Goal: Task Accomplishment & Management: Use online tool/utility

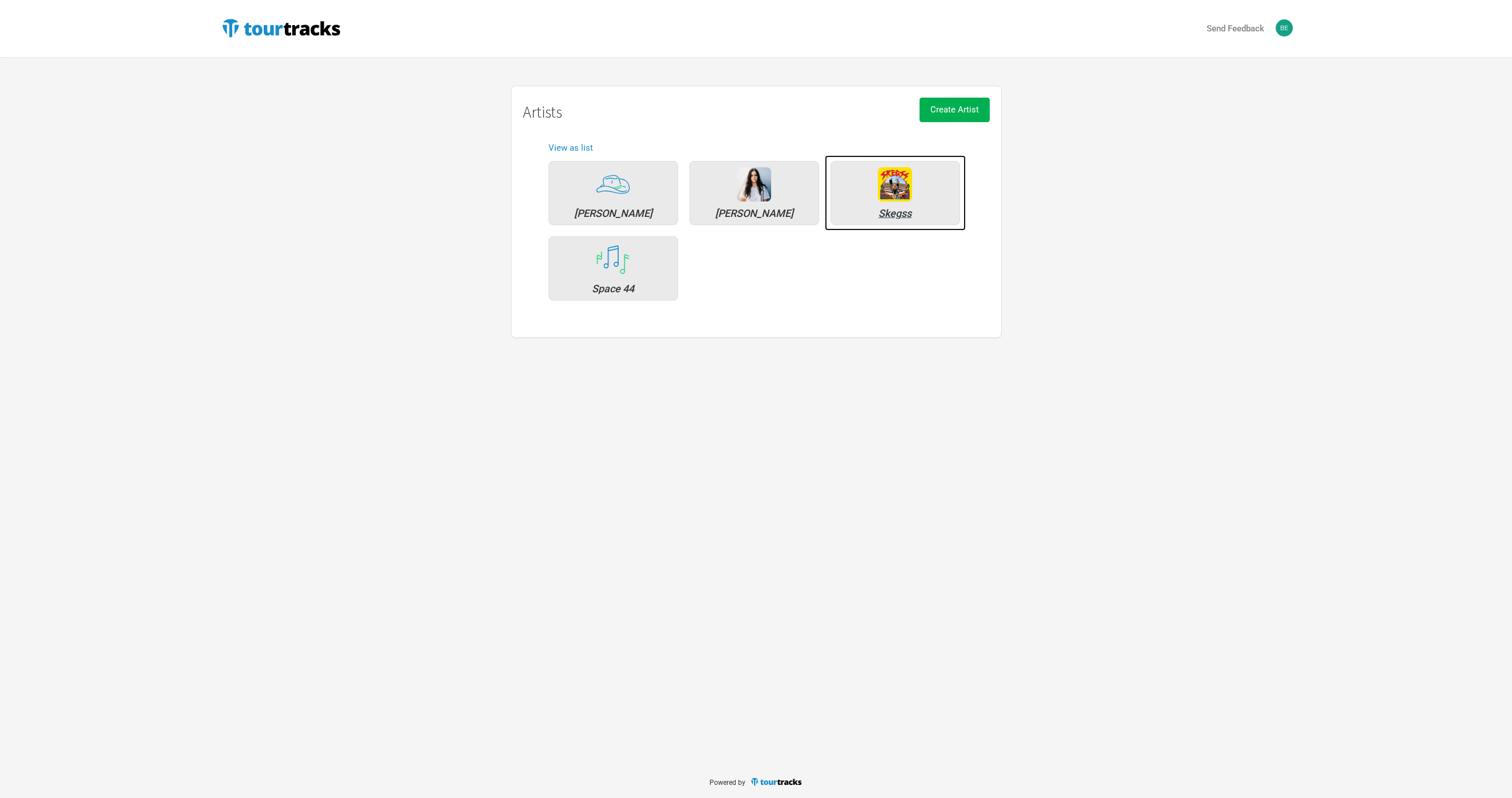
click at [898, 201] on img at bounding box center [895, 184] width 34 height 34
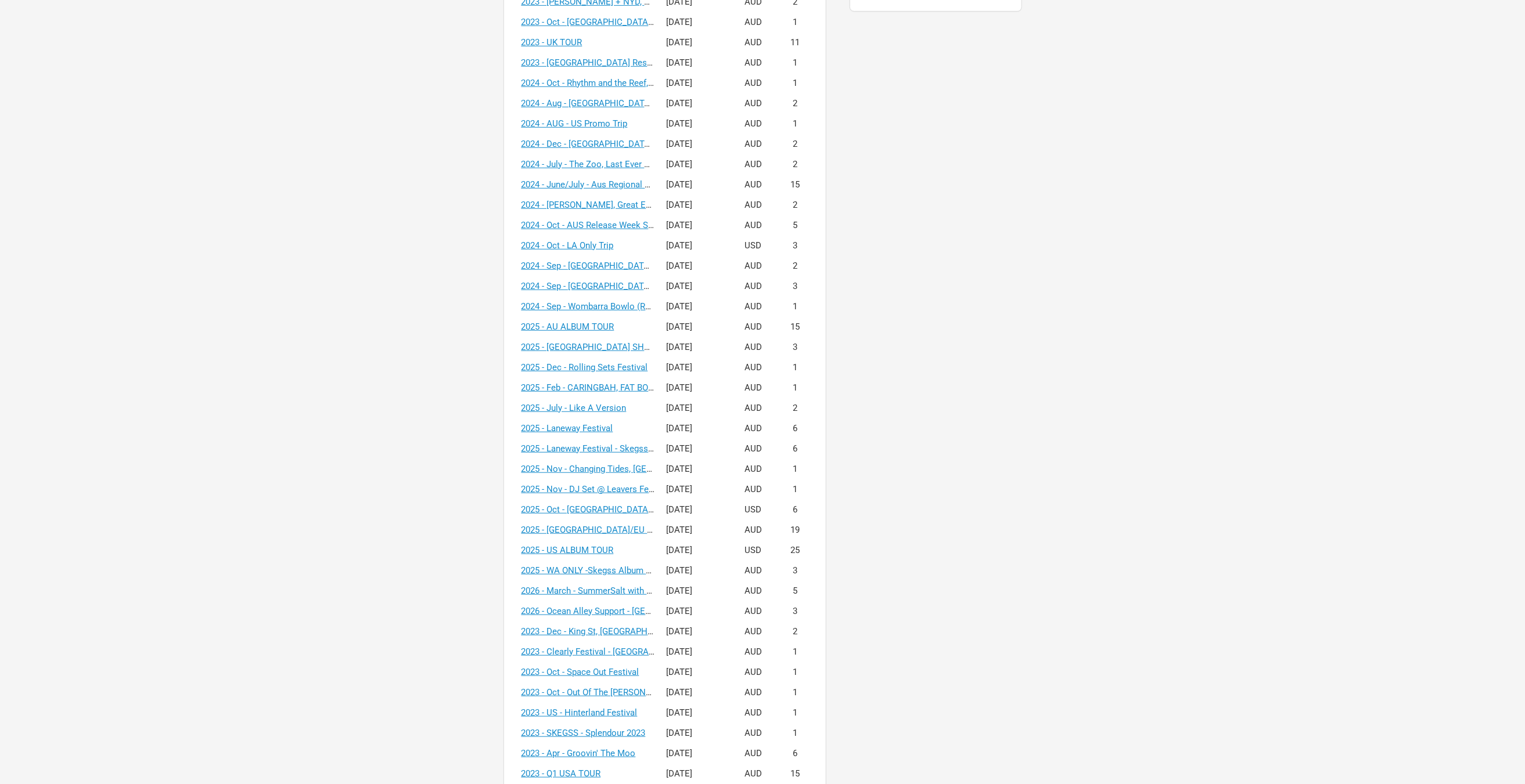
scroll to position [421, 0]
click at [638, 501] on link "2025 - Oct - [GEOGRAPHIC_DATA] + [GEOGRAPHIC_DATA] Tour + Headline V1" at bounding box center [671, 501] width 300 height 11
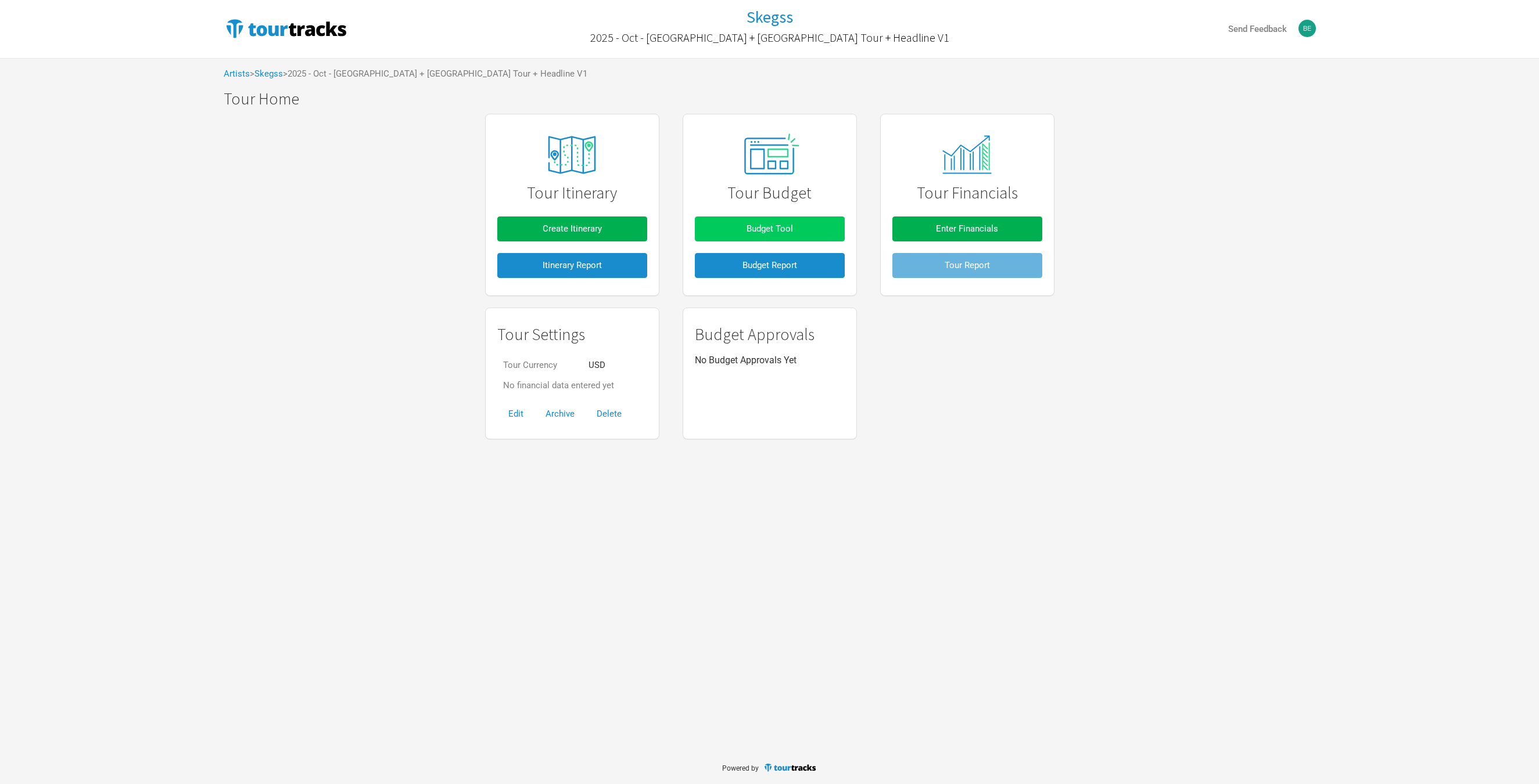
click at [826, 229] on button "Budget Tool" at bounding box center [770, 229] width 150 height 25
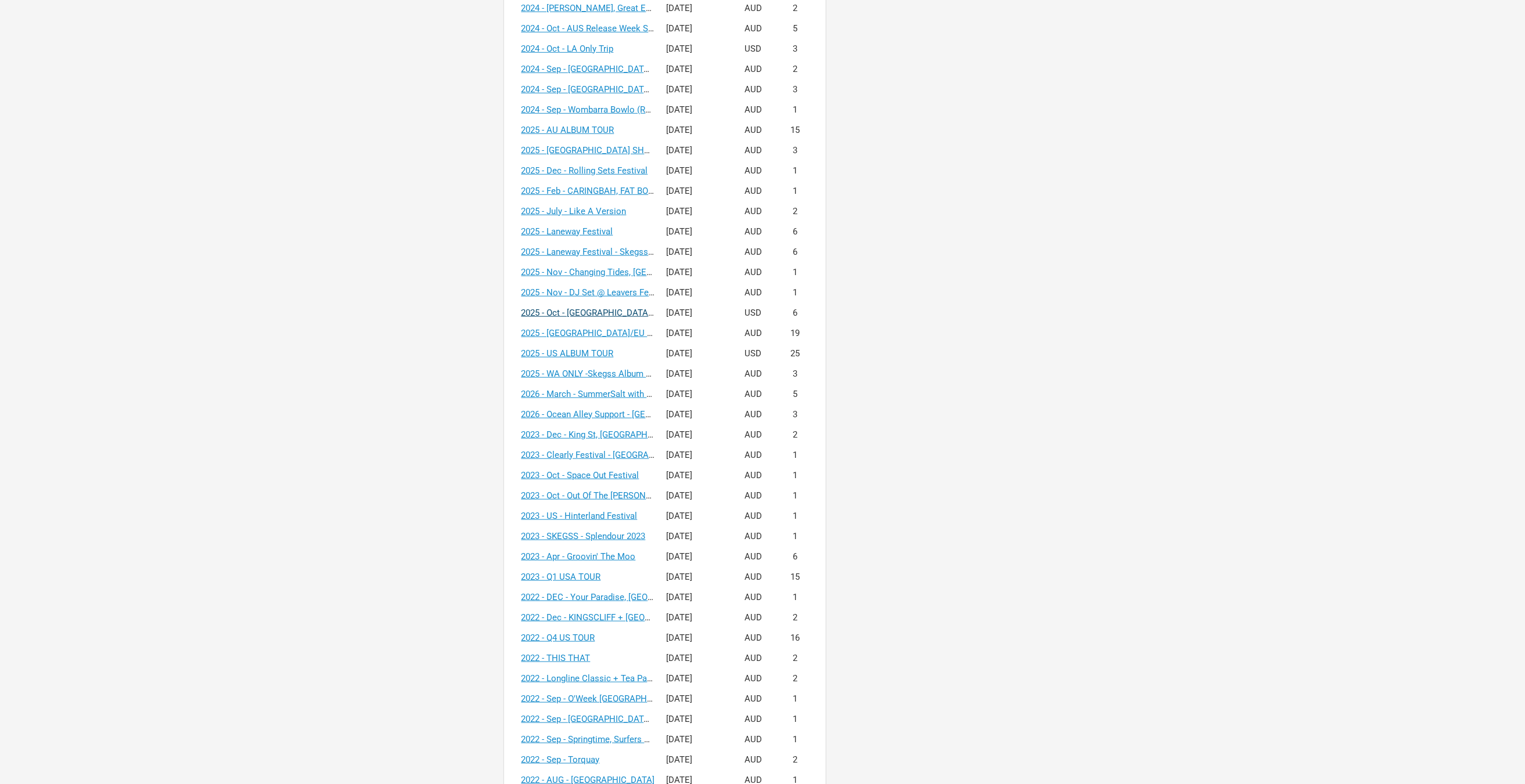
scroll to position [643, 0]
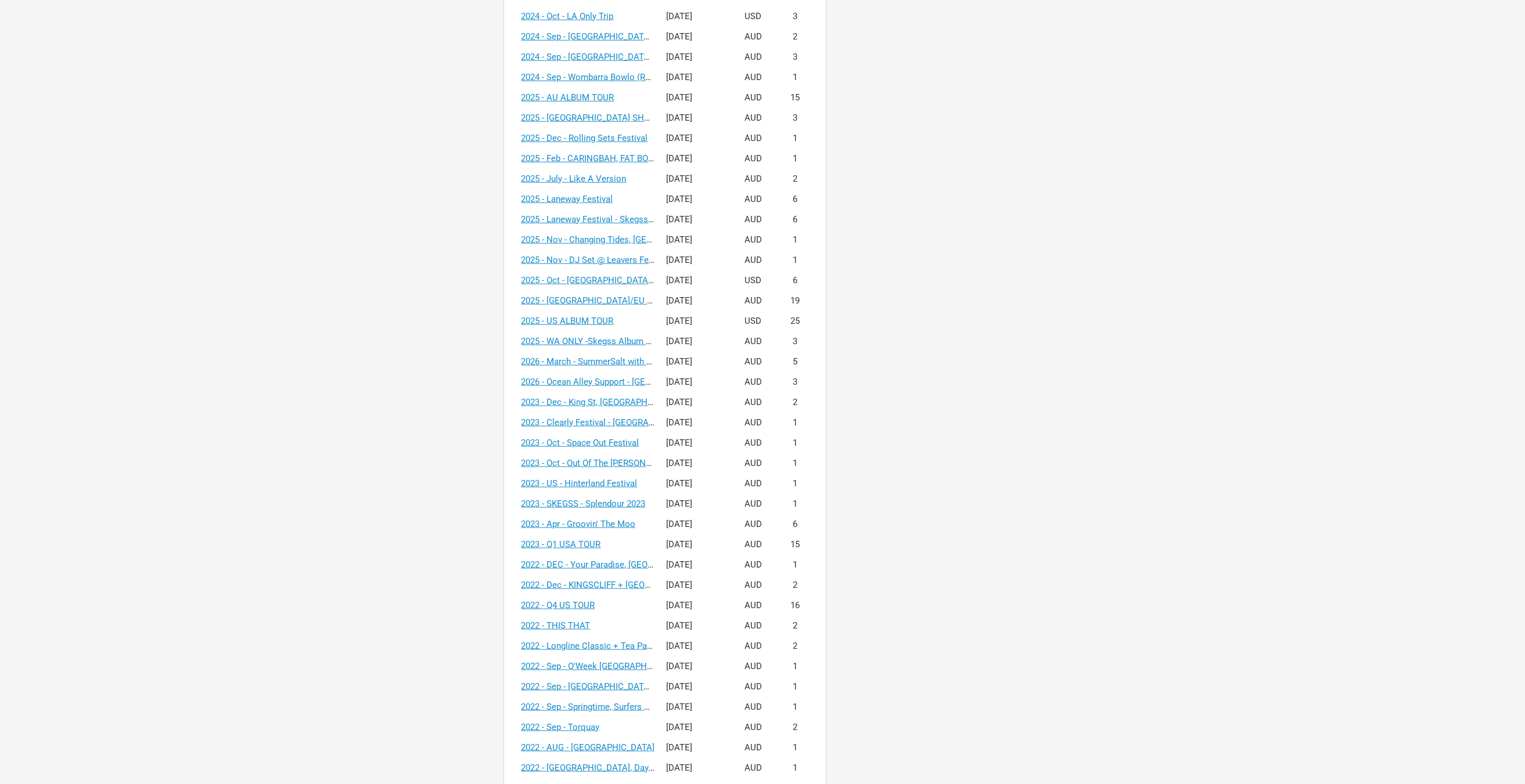
click at [623, 285] on td "2025 - Oct - [GEOGRAPHIC_DATA] + [GEOGRAPHIC_DATA] Tour + Headline V1" at bounding box center [588, 280] width 145 height 20
click at [625, 280] on link "2025 - Oct - [GEOGRAPHIC_DATA] + [GEOGRAPHIC_DATA] Tour + Headline V1" at bounding box center [671, 280] width 300 height 11
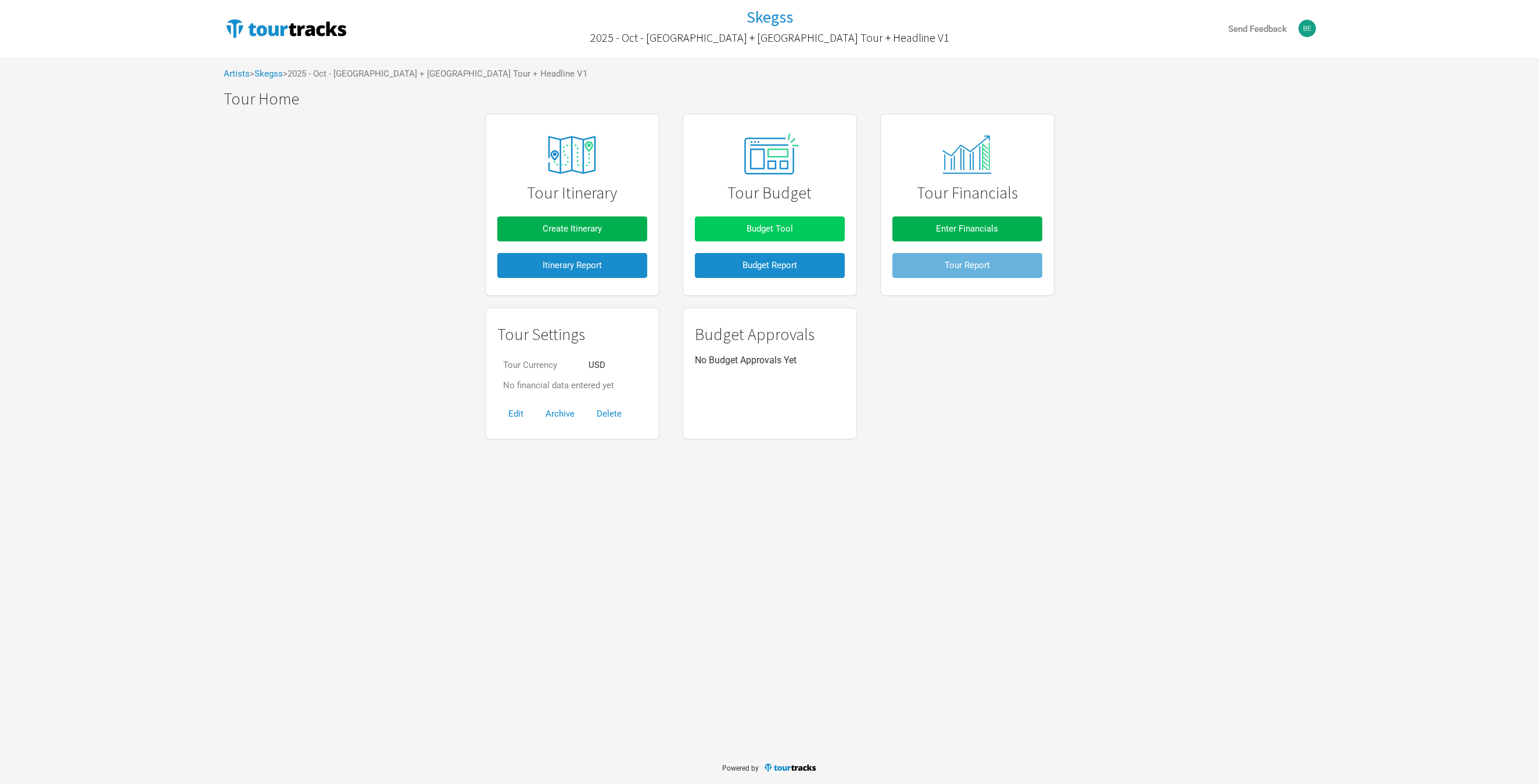
click at [706, 231] on button "Budget Tool" at bounding box center [770, 229] width 150 height 25
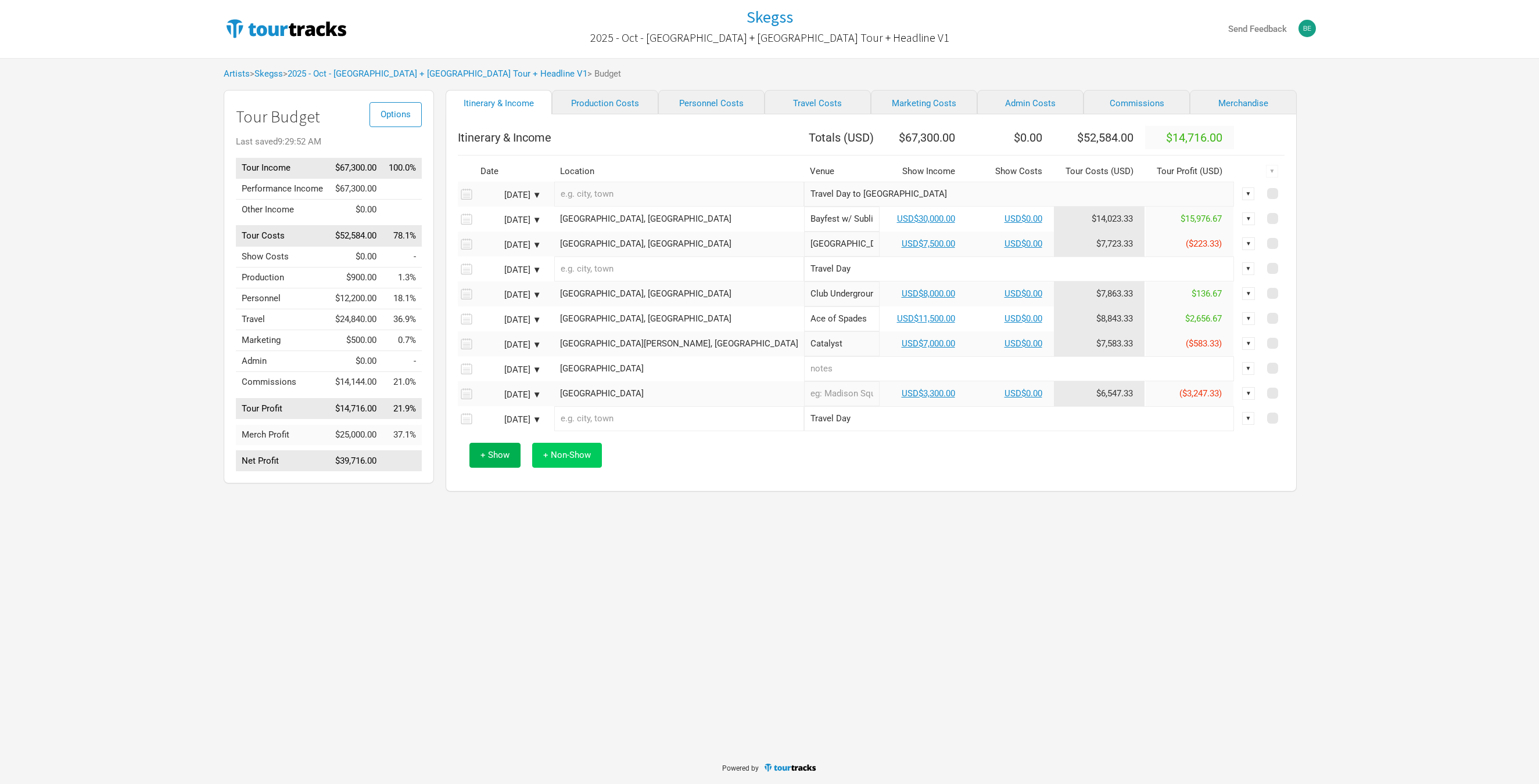
click at [540, 467] on button "+ Non-Show" at bounding box center [567, 455] width 70 height 25
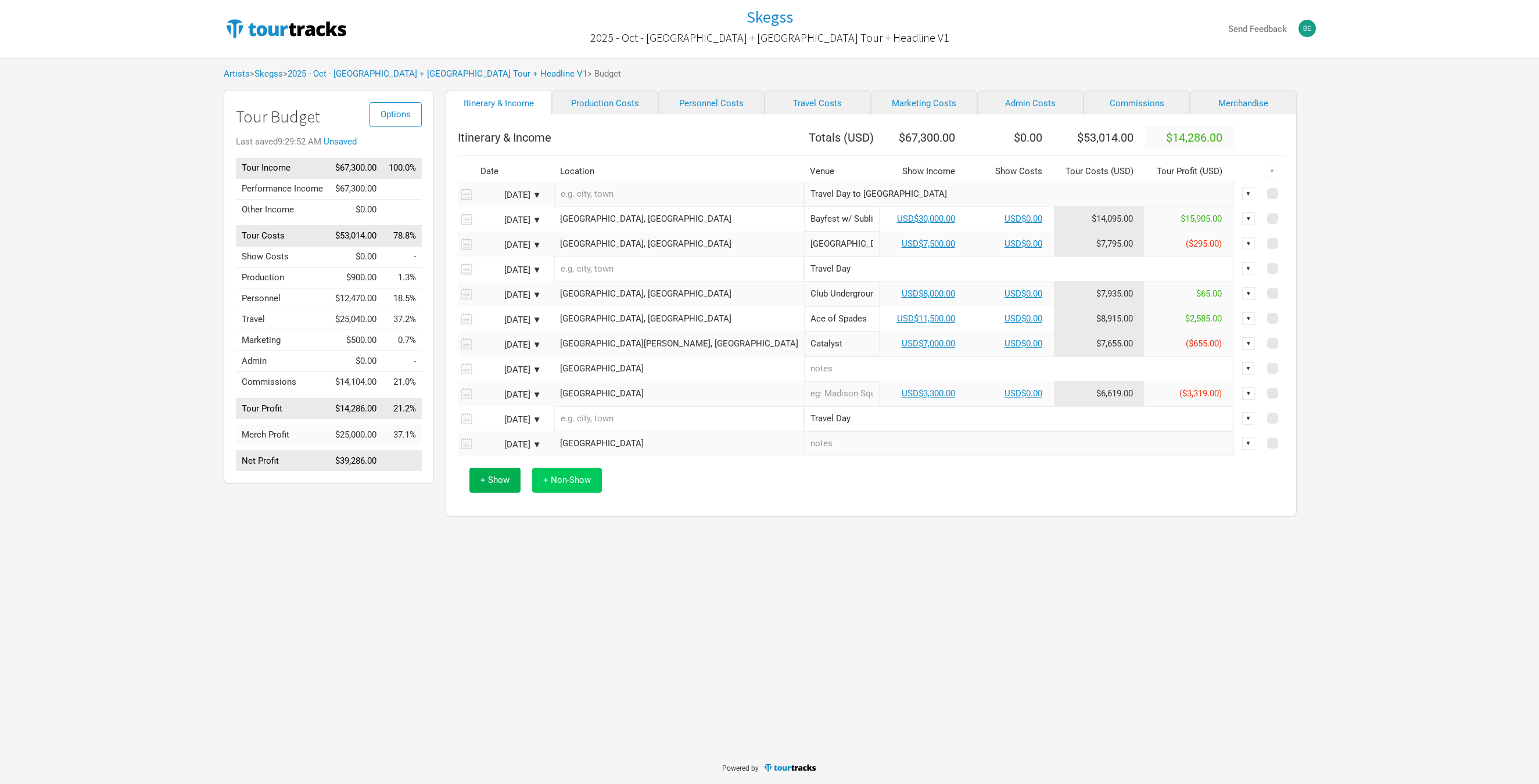
click at [561, 485] on span "+ Non-Show" at bounding box center [566, 480] width 47 height 11
click at [555, 509] on span "+ Non-Show" at bounding box center [566, 505] width 47 height 11
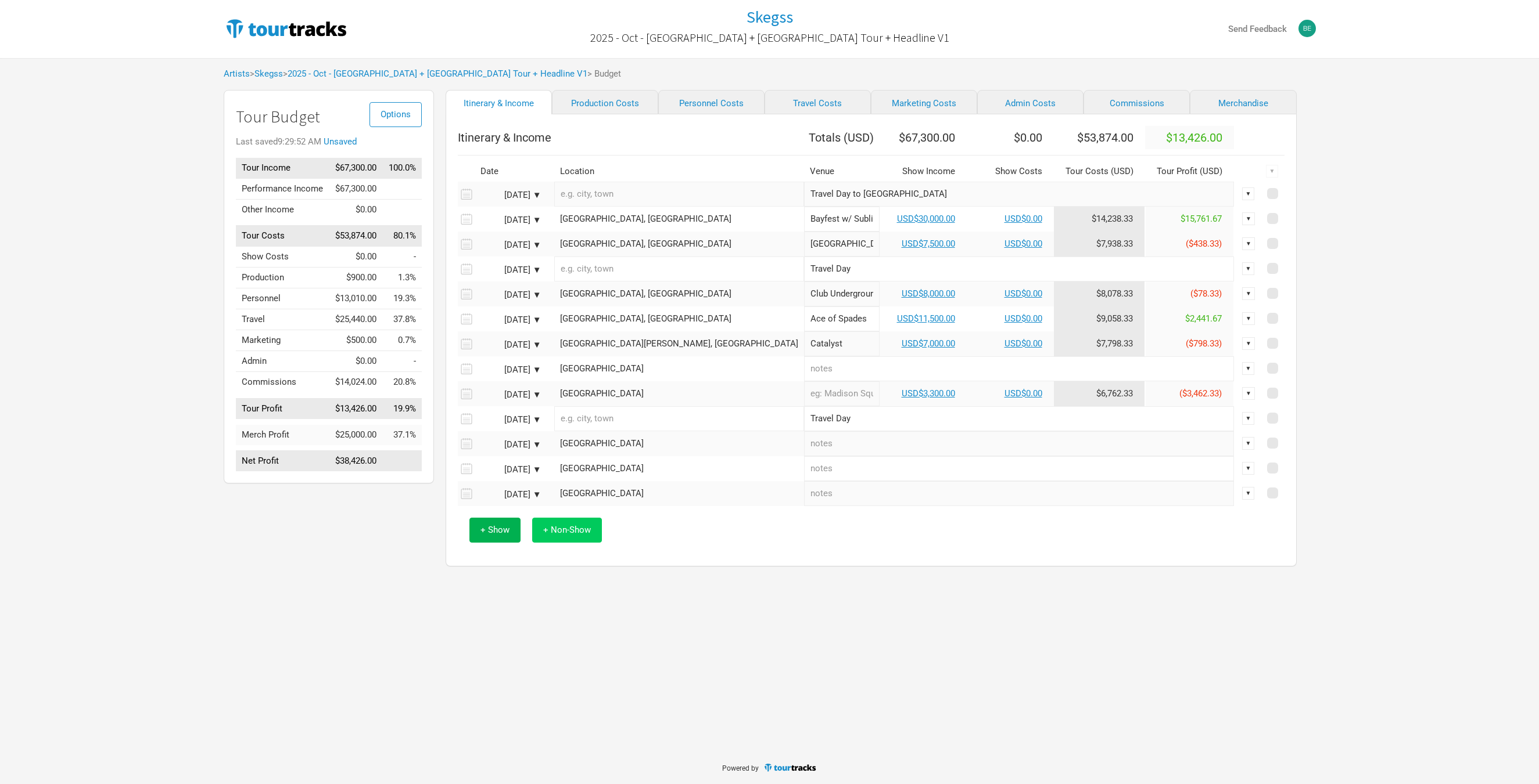
click at [550, 535] on span "+ Non-Show" at bounding box center [566, 530] width 47 height 11
click at [492, 568] on button "+ Show" at bounding box center [495, 555] width 51 height 25
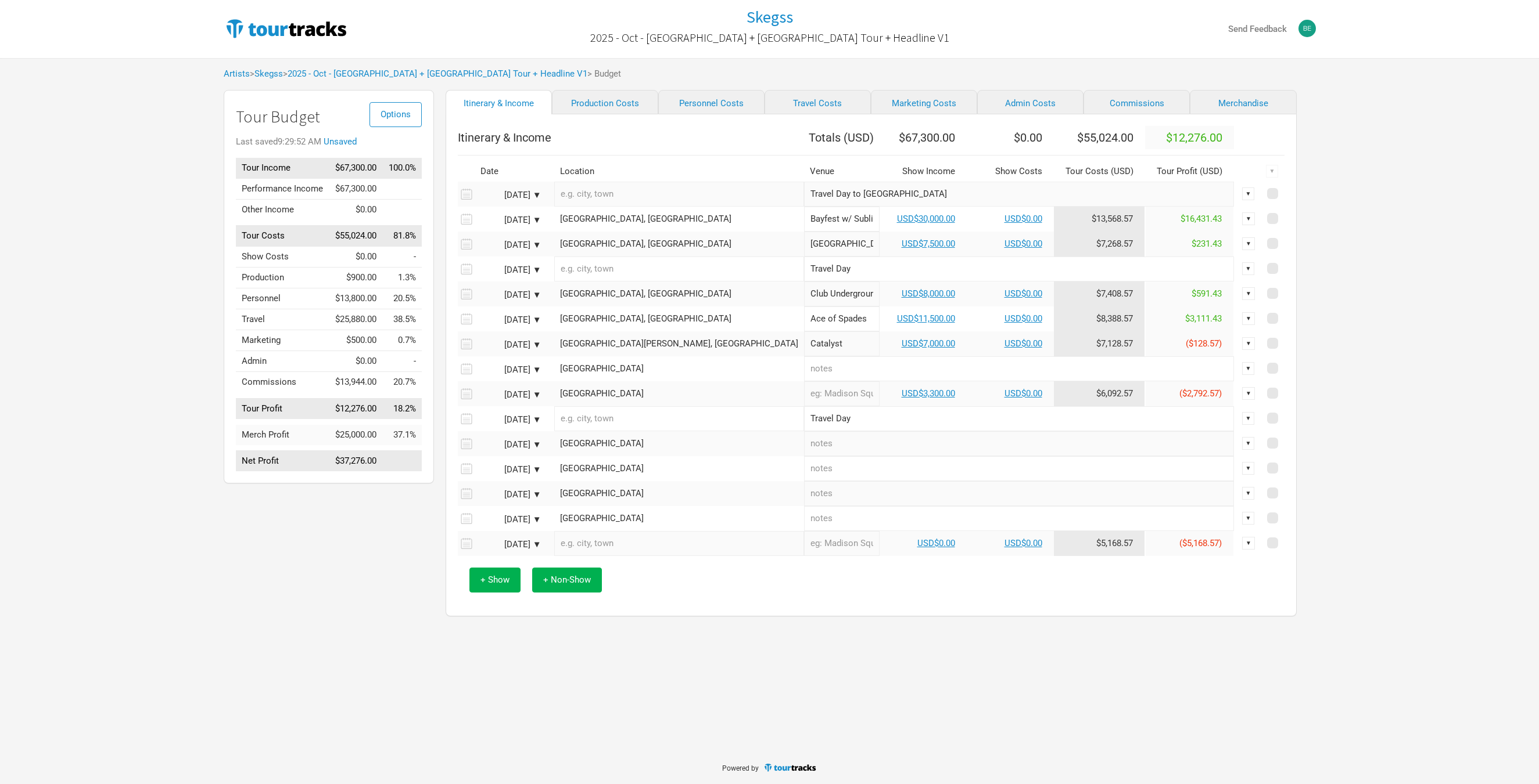
click at [586, 553] on input "text" at bounding box center [679, 543] width 250 height 25
type input "[GEOGRAPHIC_DATA], [GEOGRAPHIC_DATA], [GEOGRAPHIC_DATA]"
click at [584, 585] on span "+ Non-Show" at bounding box center [566, 579] width 47 height 11
click at [615, 573] on div "[GEOGRAPHIC_DATA], [GEOGRAPHIC_DATA]" at bounding box center [679, 568] width 238 height 8
click at [917, 548] on link "USD$0.00" at bounding box center [935, 543] width 37 height 11
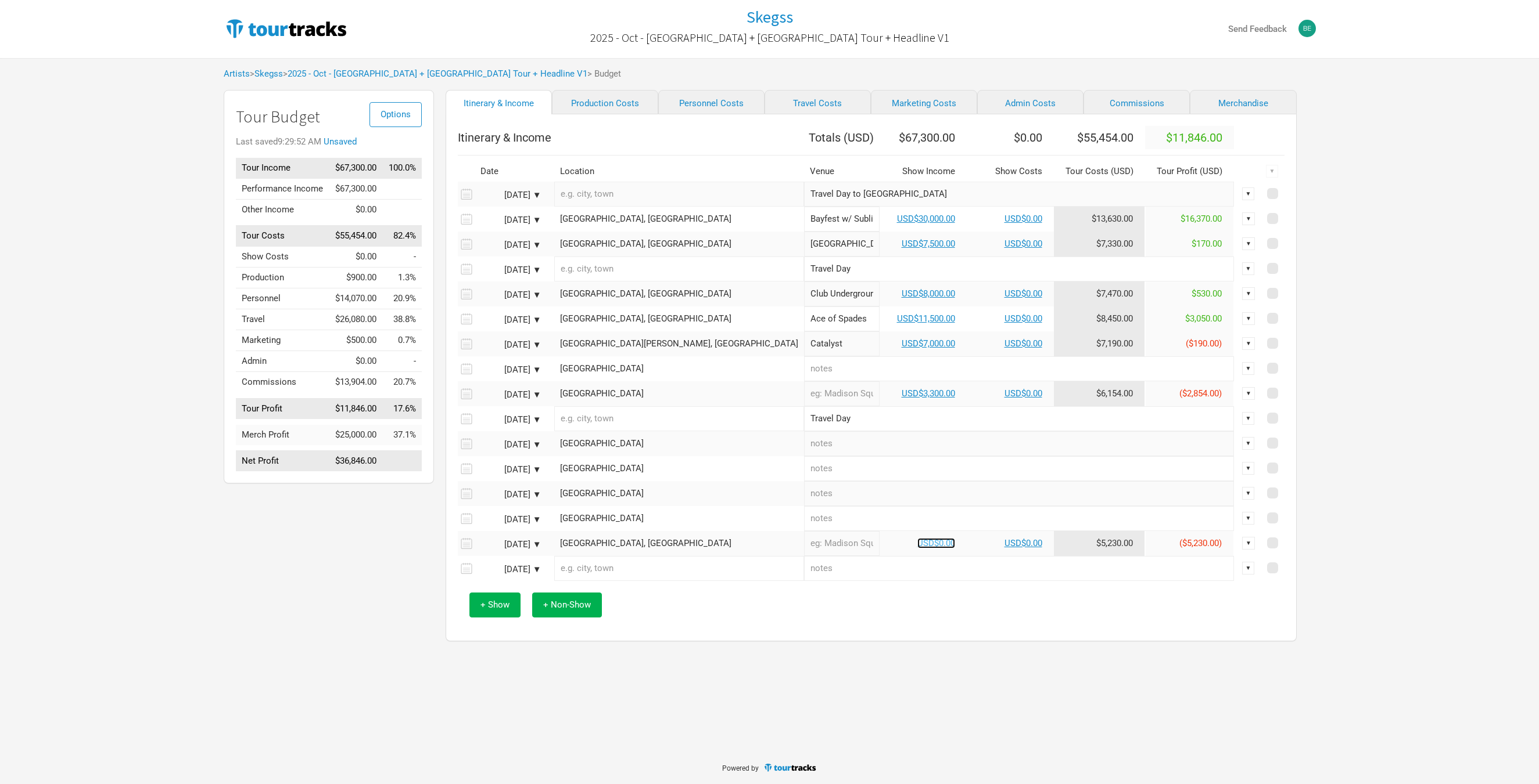
select select "USD"
click at [622, 448] on div "[GEOGRAPHIC_DATA]" at bounding box center [679, 444] width 238 height 8
click at [621, 473] on div "[GEOGRAPHIC_DATA]" at bounding box center [679, 469] width 238 height 8
click at [607, 498] on div "[GEOGRAPHIC_DATA]" at bounding box center [679, 494] width 238 height 8
click at [601, 523] on div "[GEOGRAPHIC_DATA]" at bounding box center [679, 519] width 238 height 8
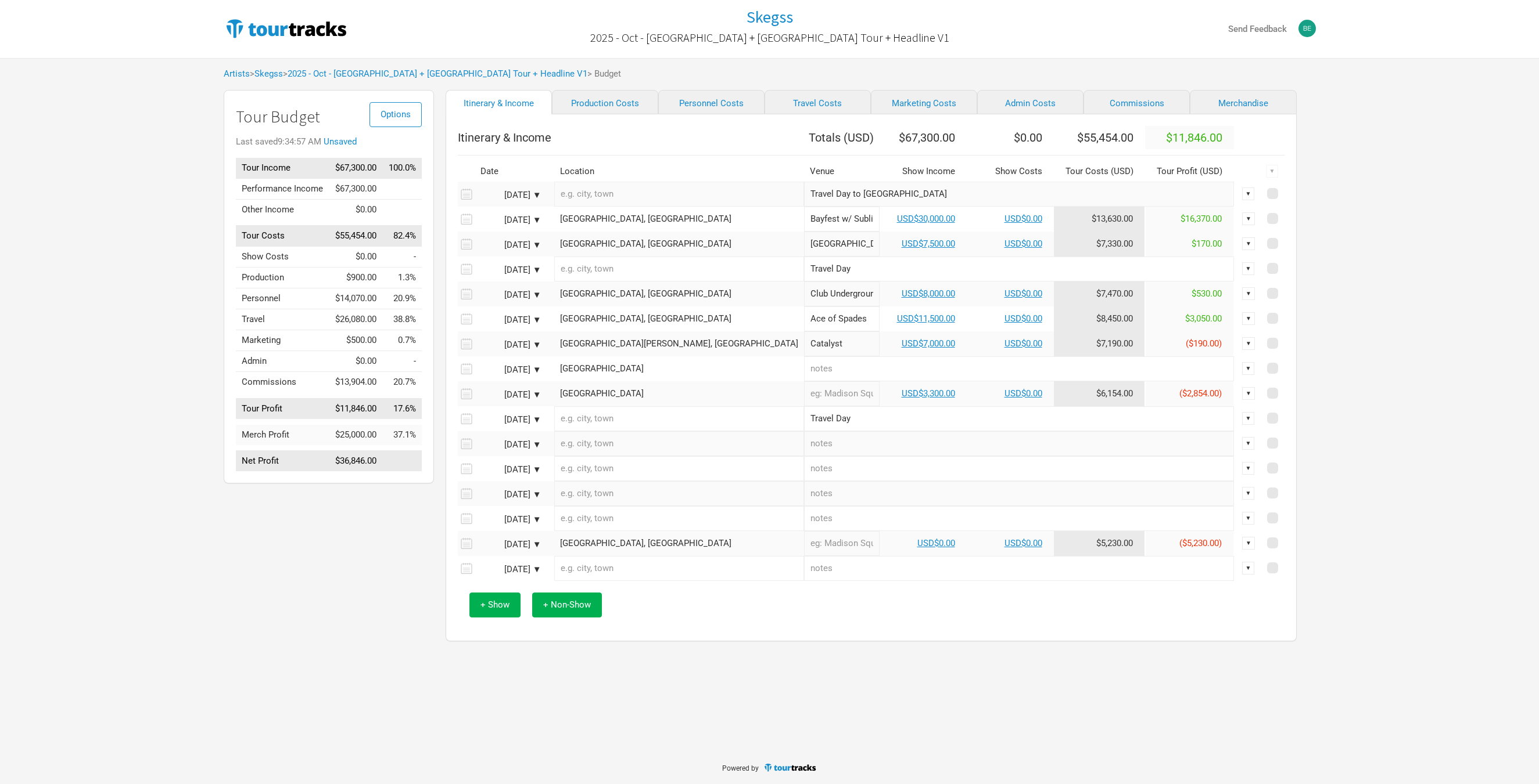
click at [804, 452] on input "text" at bounding box center [1019, 444] width 430 height 25
click at [643, 453] on input "text" at bounding box center [679, 444] width 250 height 25
type input "[GEOGRAPHIC_DATA], [GEOGRAPHIC_DATA], [GEOGRAPHIC_DATA]"
click at [646, 448] on div "[GEOGRAPHIC_DATA], [GEOGRAPHIC_DATA]" at bounding box center [679, 444] width 238 height 8
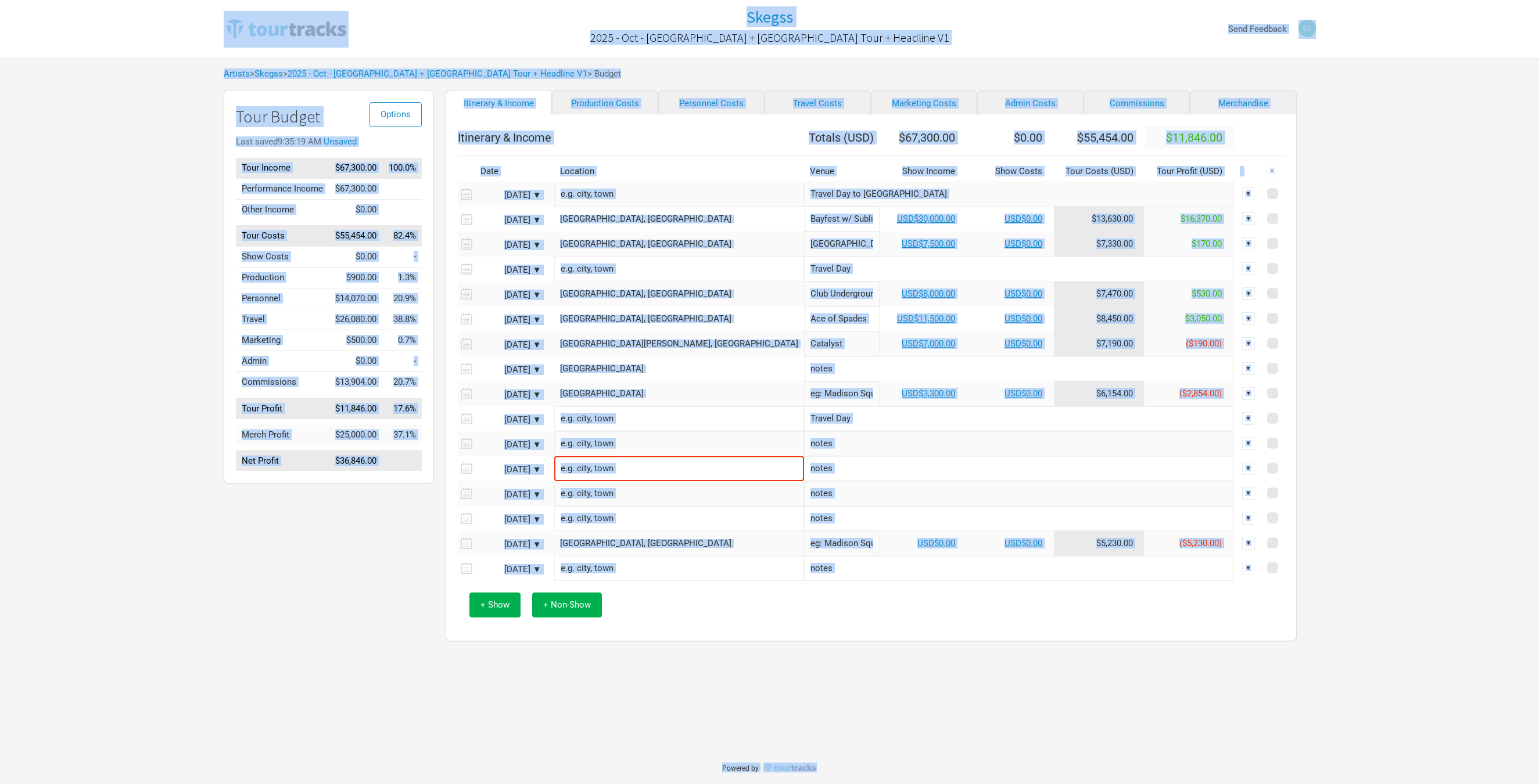
click at [635, 452] on input "text" at bounding box center [679, 444] width 250 height 25
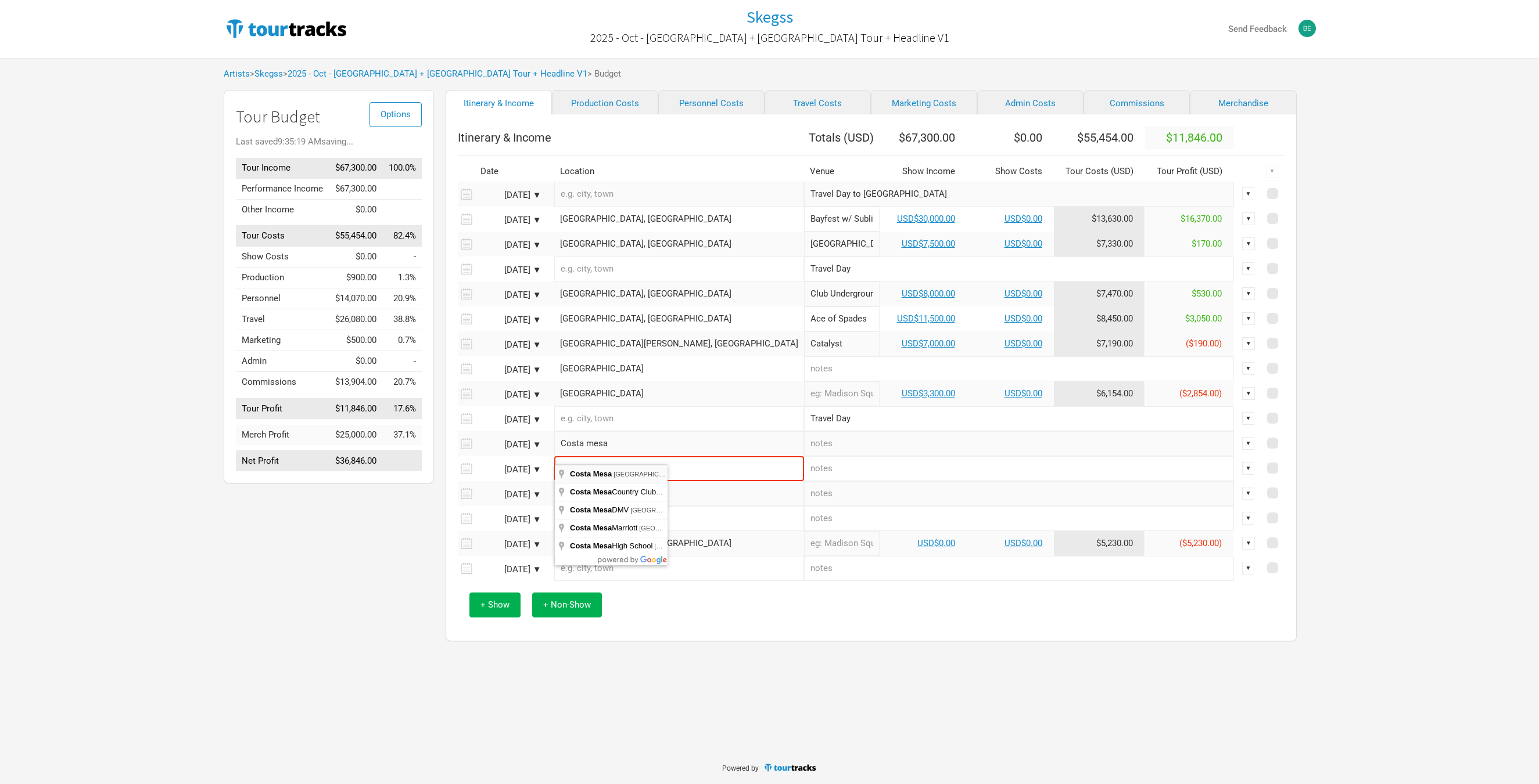
type input "[GEOGRAPHIC_DATA], [GEOGRAPHIC_DATA], [GEOGRAPHIC_DATA]"
click at [622, 475] on input "text" at bounding box center [679, 469] width 250 height 25
paste input "Costa mesa"
type input "[GEOGRAPHIC_DATA], [GEOGRAPHIC_DATA], [GEOGRAPHIC_DATA]"
click at [605, 498] on input "text" at bounding box center [679, 494] width 250 height 25
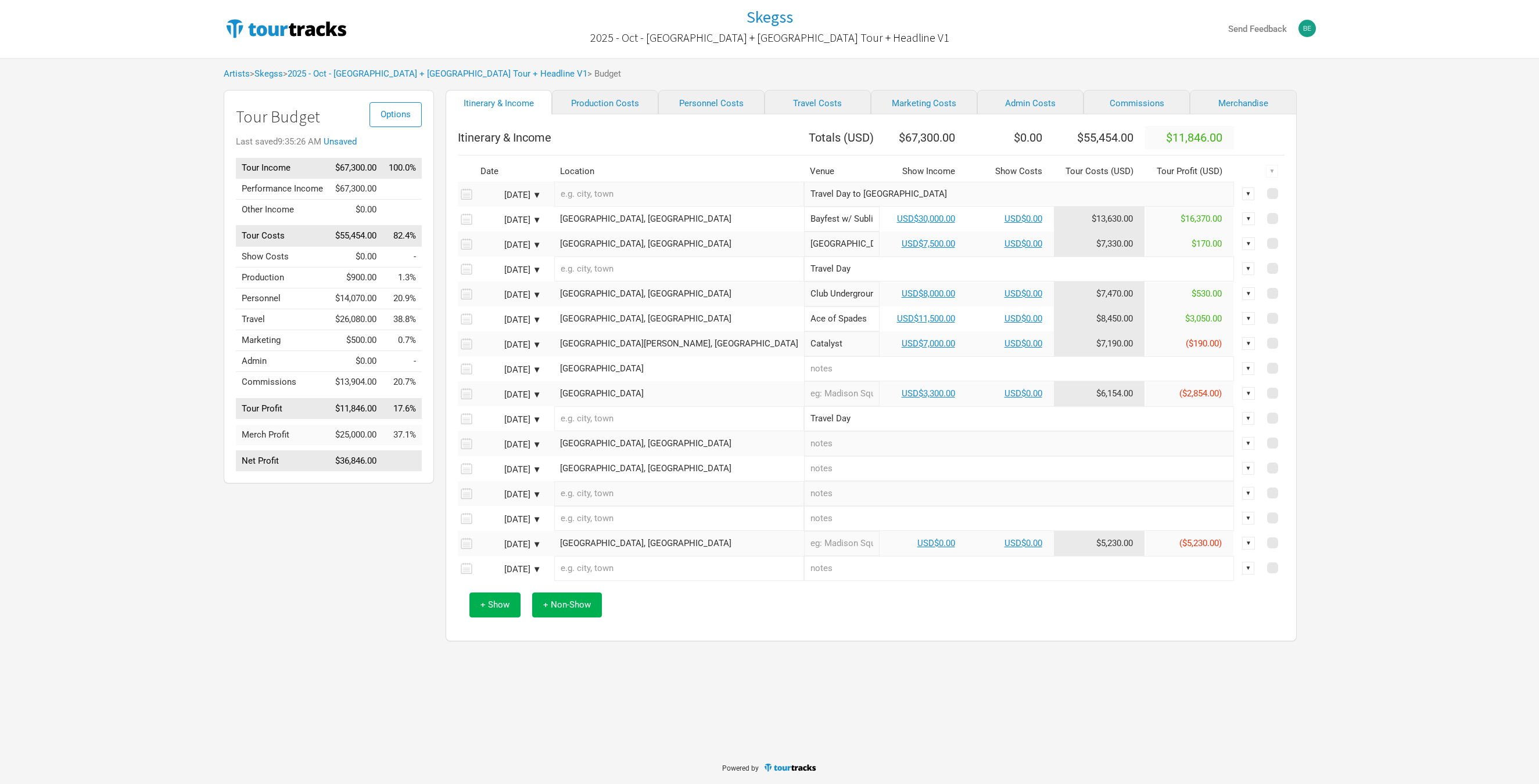
paste input "Costa mesa"
type input "[GEOGRAPHIC_DATA], [GEOGRAPHIC_DATA], [GEOGRAPHIC_DATA]"
click at [585, 530] on input "text" at bounding box center [679, 519] width 250 height 25
paste input "Costa mesa"
click at [590, 531] on input "Costa mesa" at bounding box center [679, 519] width 250 height 25
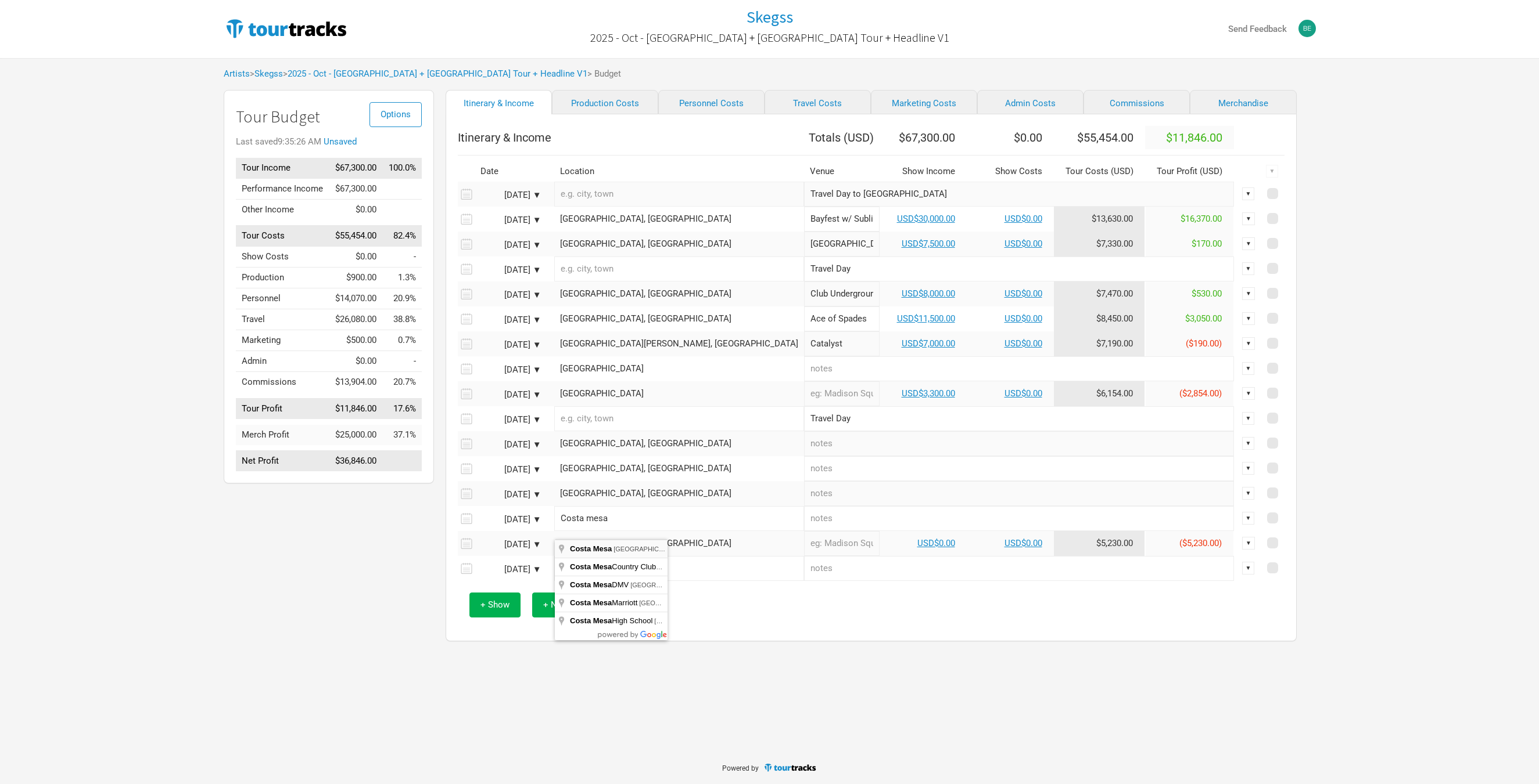
type input "[GEOGRAPHIC_DATA], [GEOGRAPHIC_DATA], [GEOGRAPHIC_DATA]"
click at [625, 573] on input "text" at bounding box center [679, 568] width 250 height 25
click at [804, 574] on input "text" at bounding box center [1019, 568] width 430 height 25
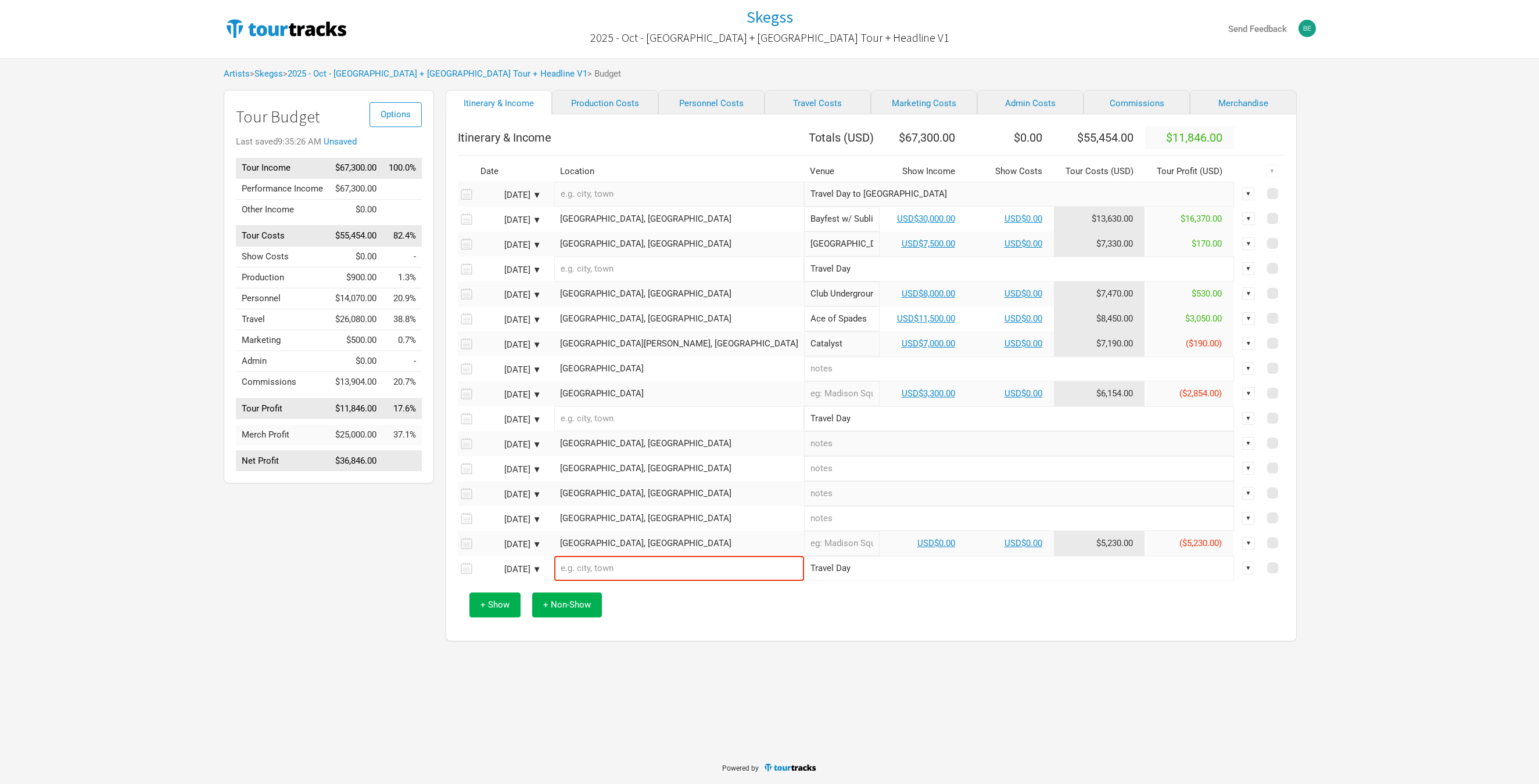
type input "Travel Day"
drag, startPoint x: 735, startPoint y: 667, endPoint x: 710, endPoint y: 479, distance: 189.7
click at [735, 668] on div "Skegss 2025 - Oct - [GEOGRAPHIC_DATA] + [GEOGRAPHIC_DATA] Tour + Headline V1 Se…" at bounding box center [770, 375] width 1539 height 752
click at [804, 453] on input "text" at bounding box center [1019, 444] width 430 height 25
type input "Day Off"
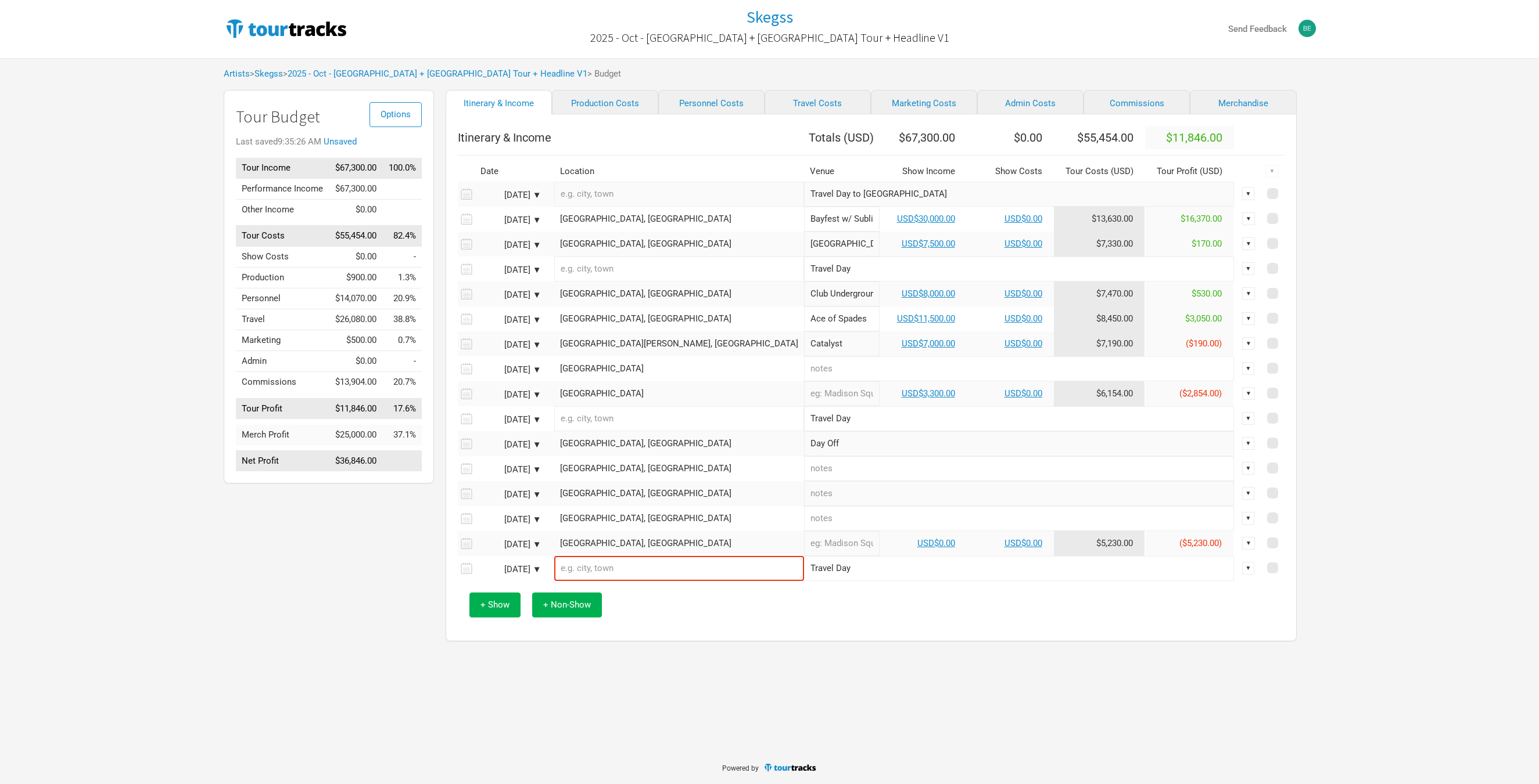
click at [804, 472] on input "text" at bounding box center [1019, 469] width 430 height 25
paste input "Day Off"
type input "Day Off"
click at [804, 495] on input "text" at bounding box center [1019, 494] width 430 height 25
paste input "Day Off"
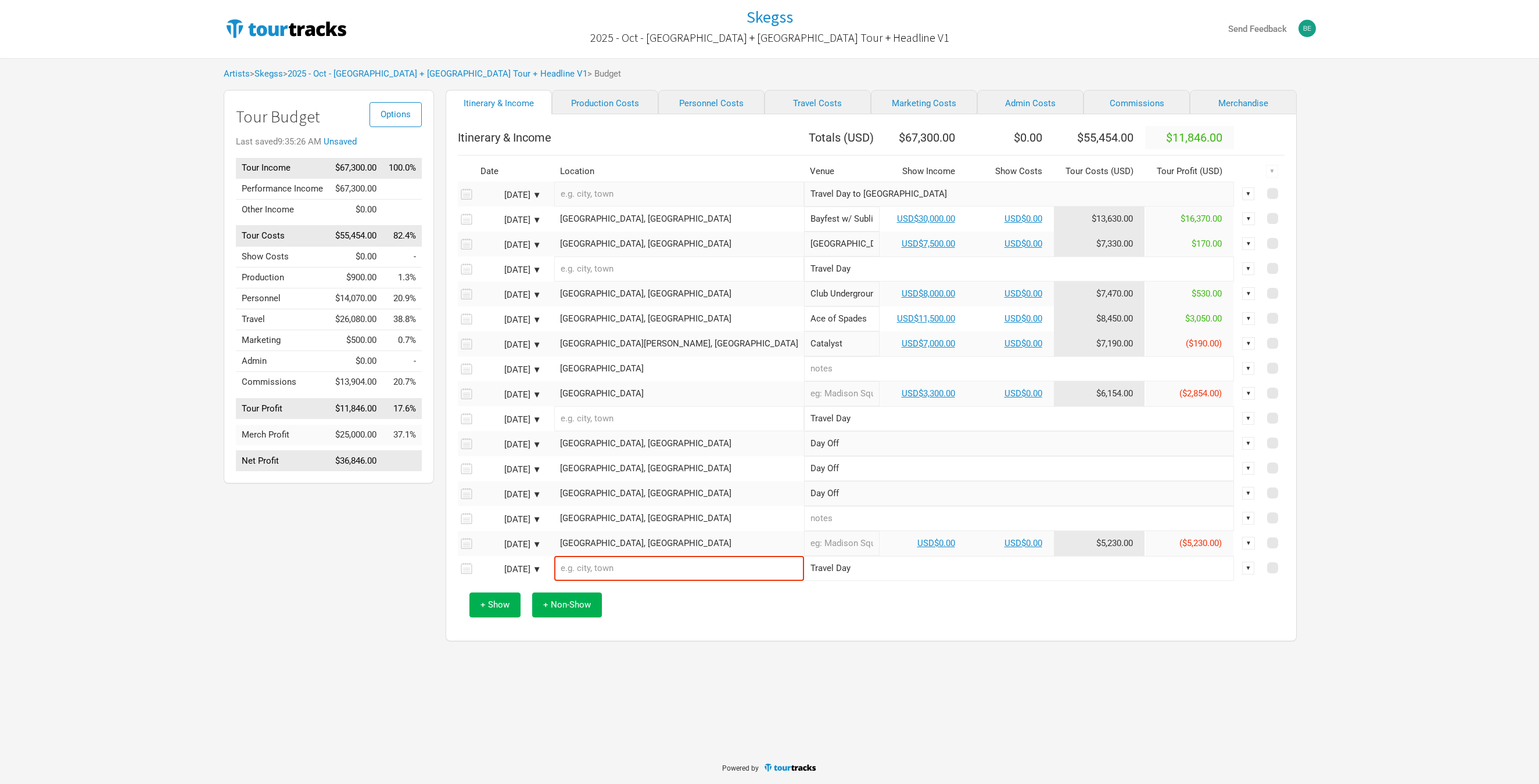
type input "Day Off"
click at [804, 521] on input "text" at bounding box center [1019, 519] width 430 height 25
paste input "Day Off"
type input "Day Off"
click at [804, 546] on input "text" at bounding box center [841, 543] width 76 height 25
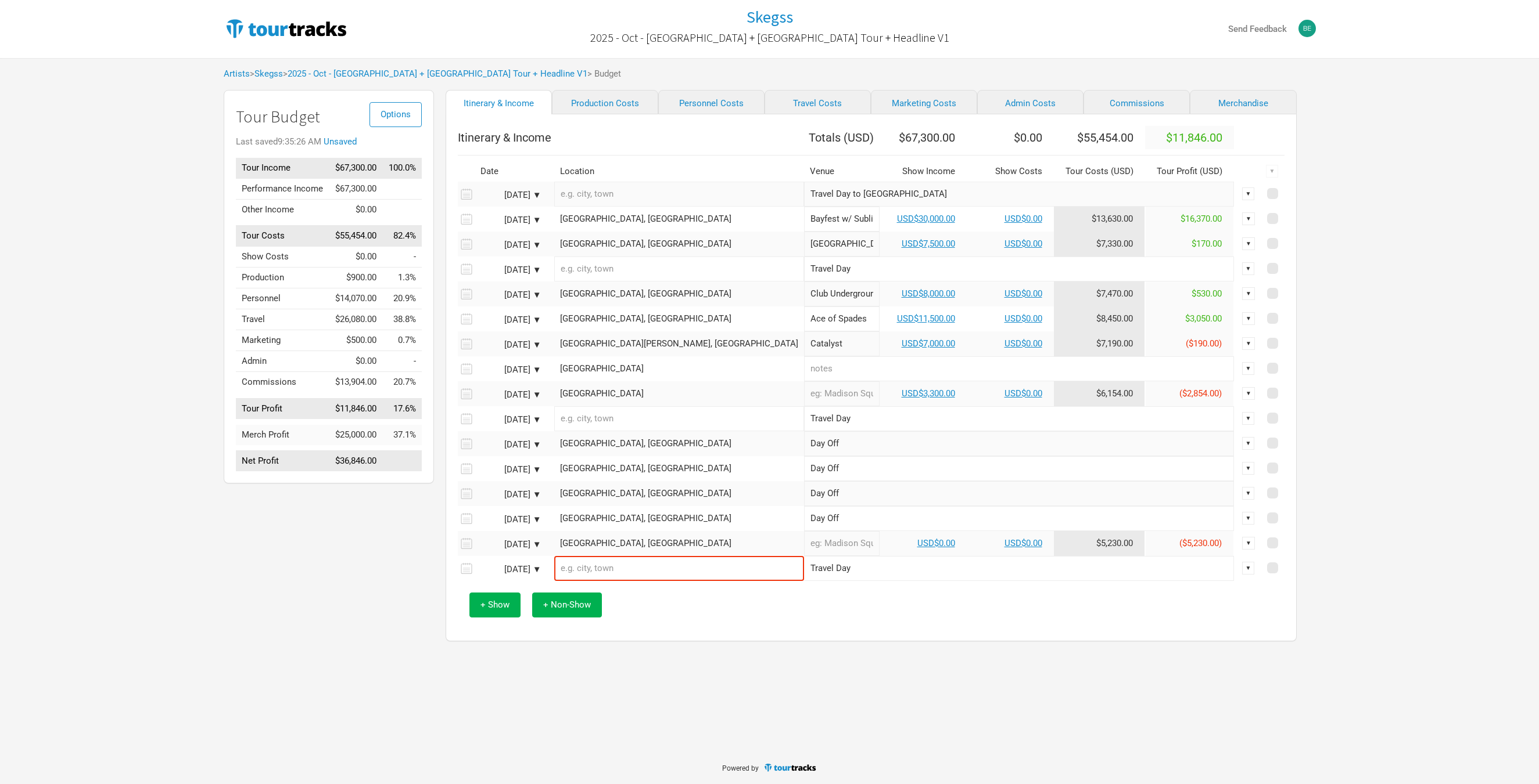
paste input "Day Off"
type input "Day Off"
click at [661, 629] on div "+ Show + Non-Show" at bounding box center [871, 605] width 815 height 48
click at [687, 107] on link "Personnel Costs" at bounding box center [711, 102] width 107 height 24
select select "USD"
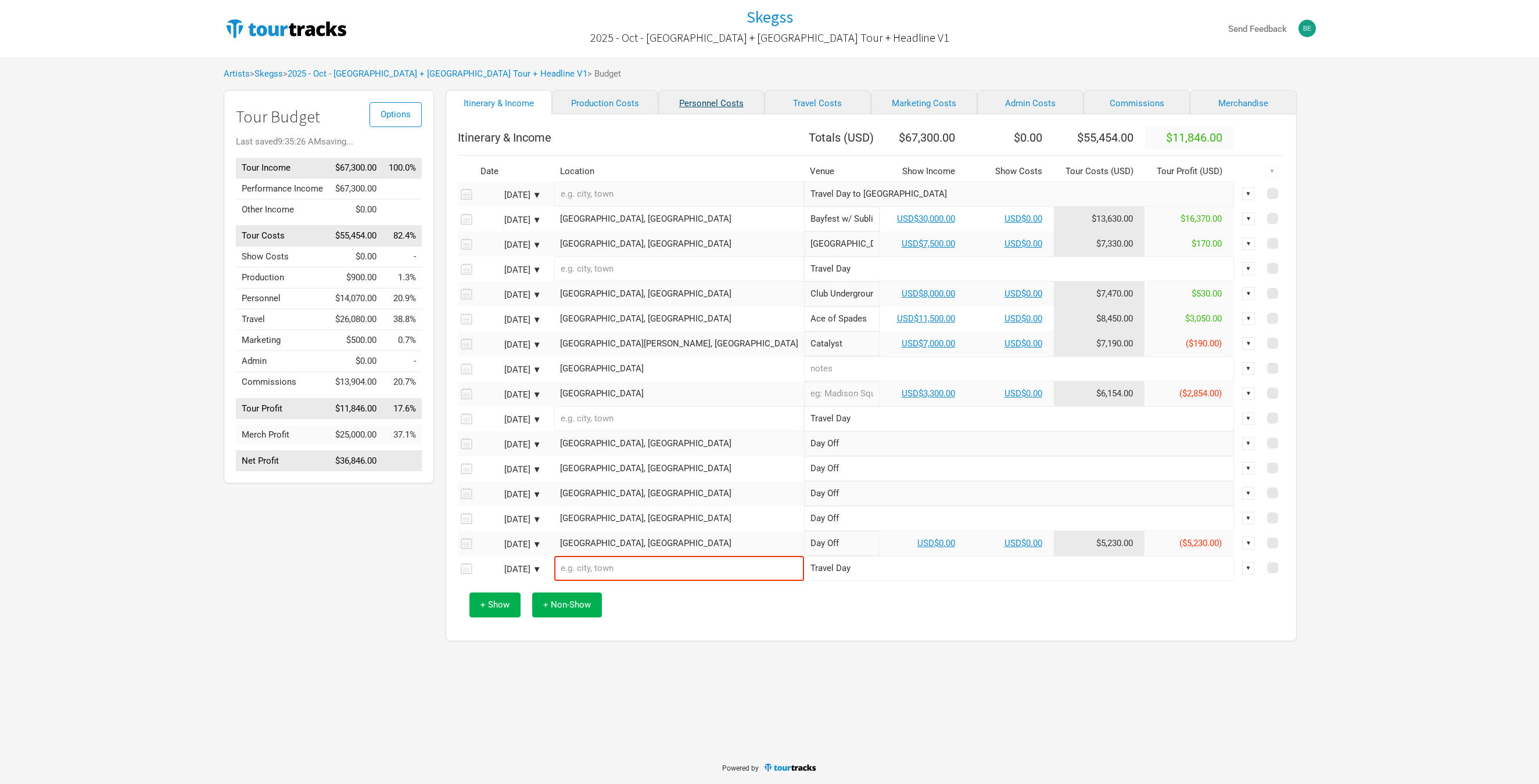
select select "USD"
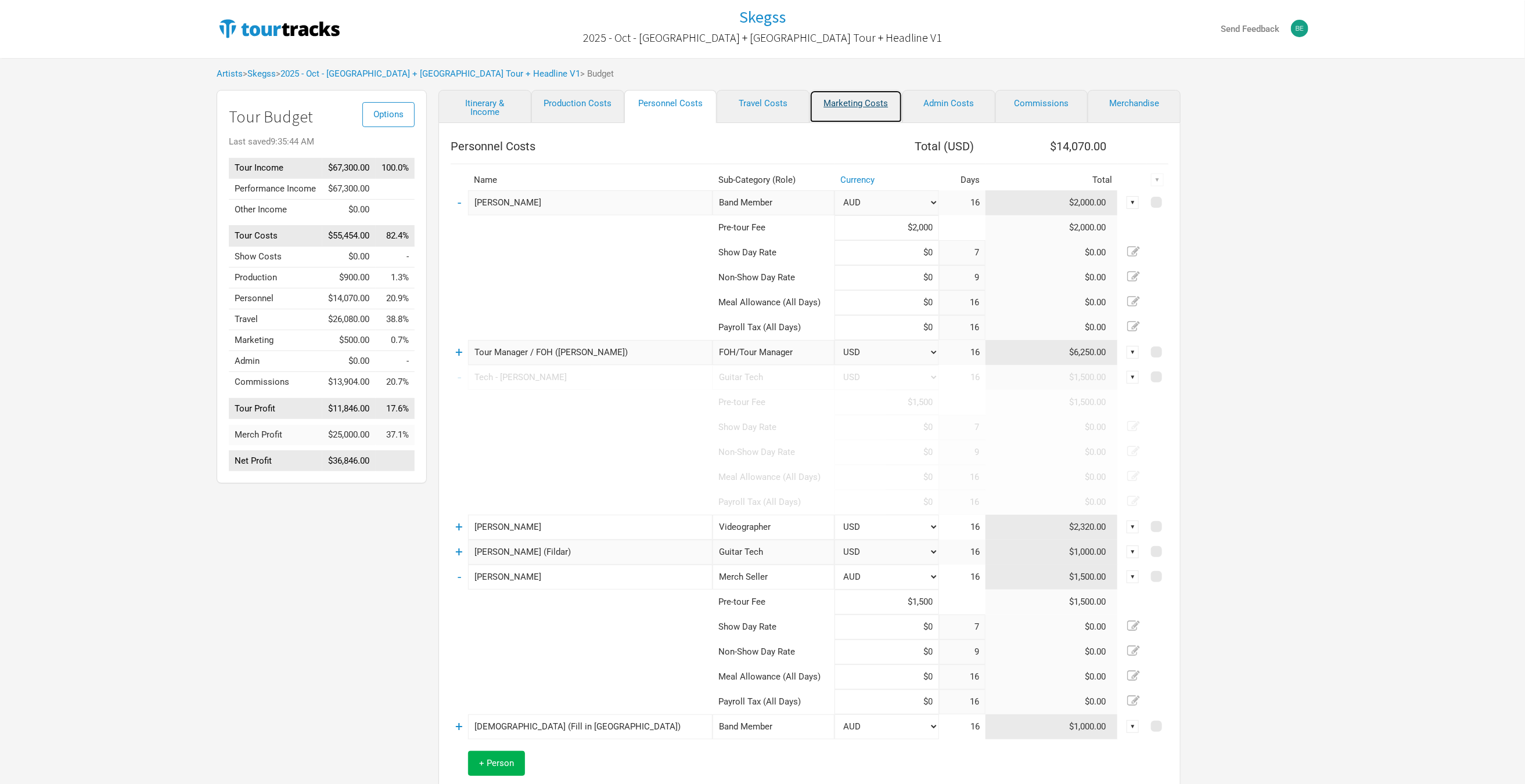
click at [863, 104] on link "Marketing Costs" at bounding box center [856, 107] width 93 height 33
select select "% of Gross"
select select "USD"
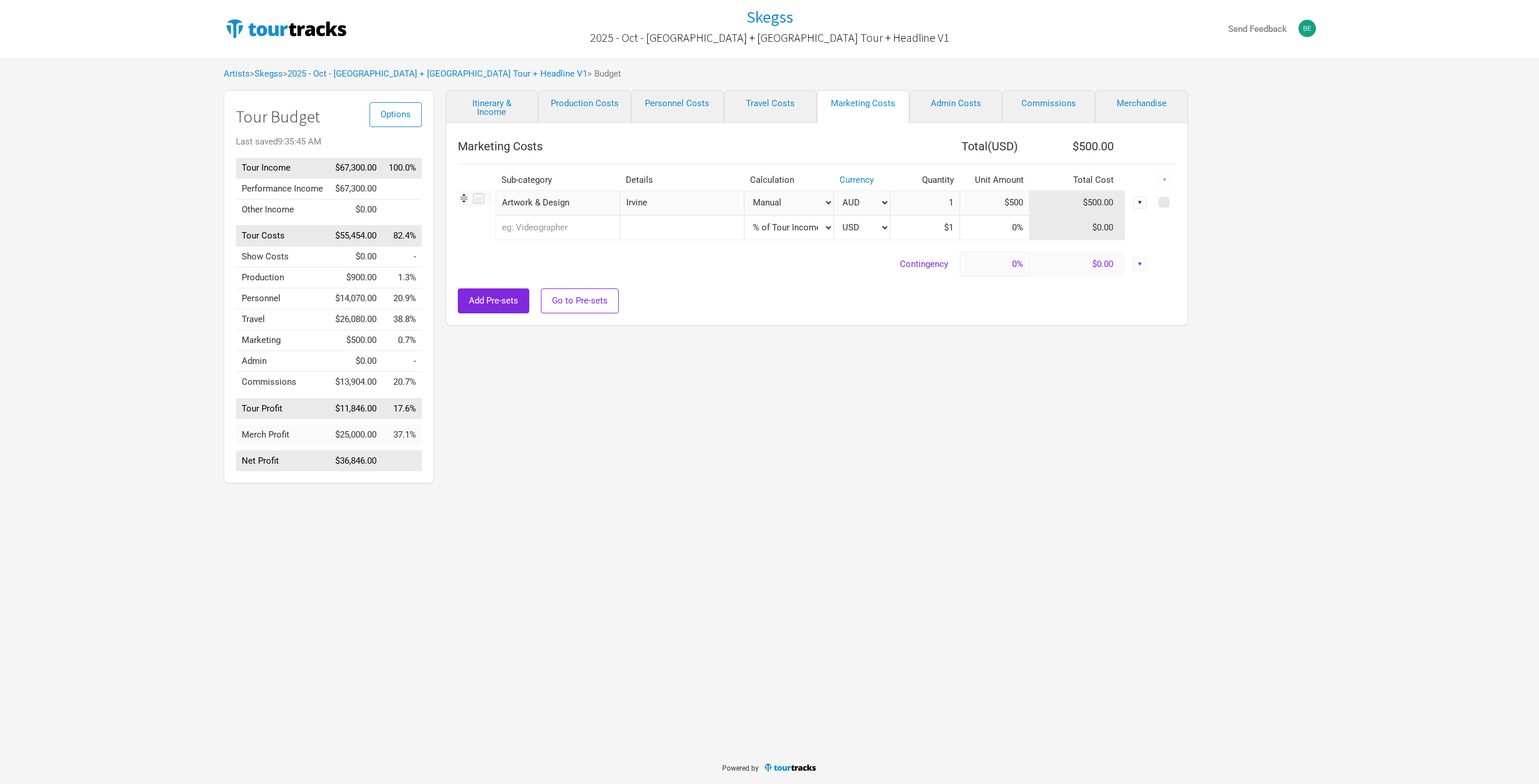
click at [762, 107] on link "Travel Costs" at bounding box center [770, 107] width 93 height 33
select select "Total Days"
select select "USD"
select select "Show Days"
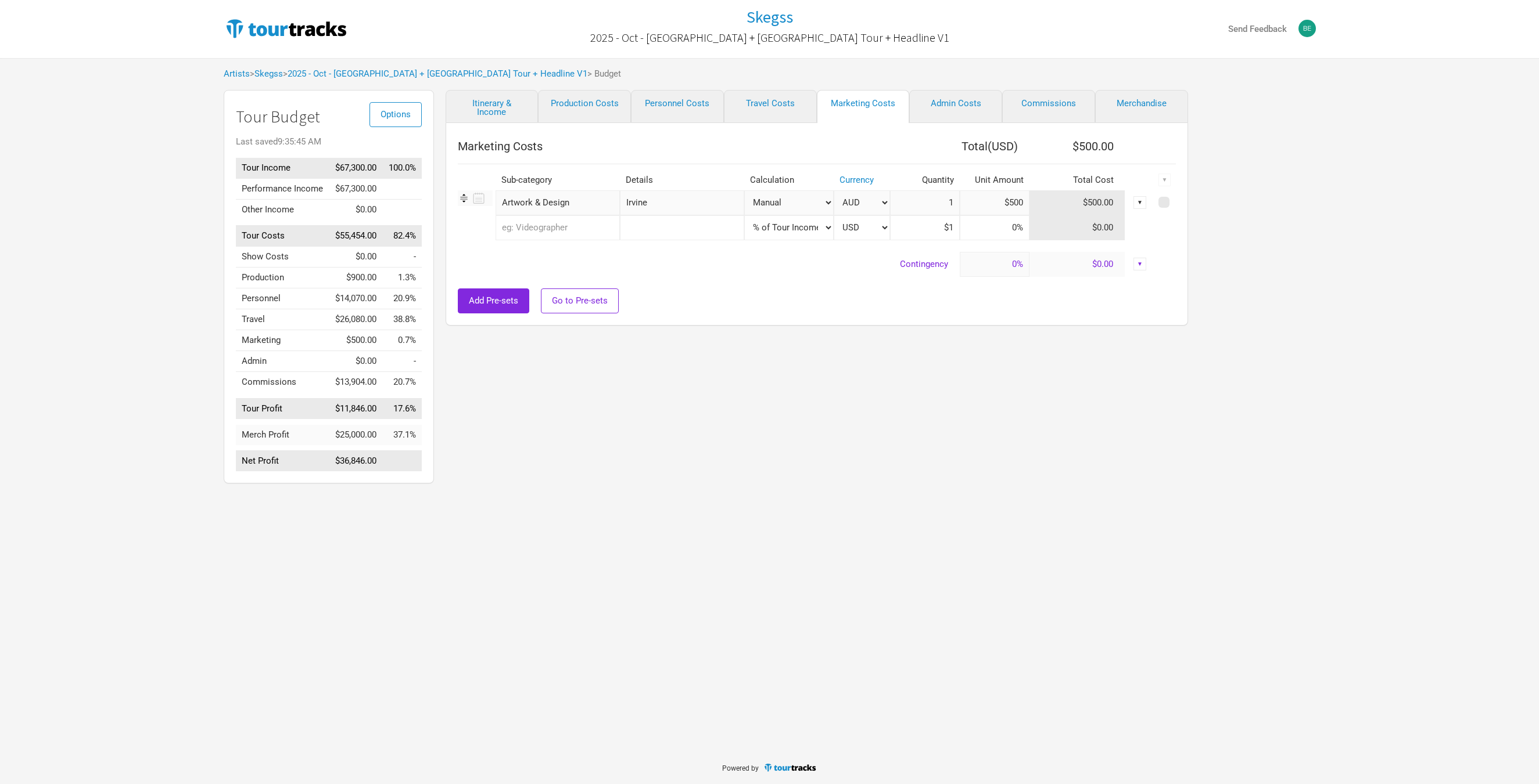
select select "USD"
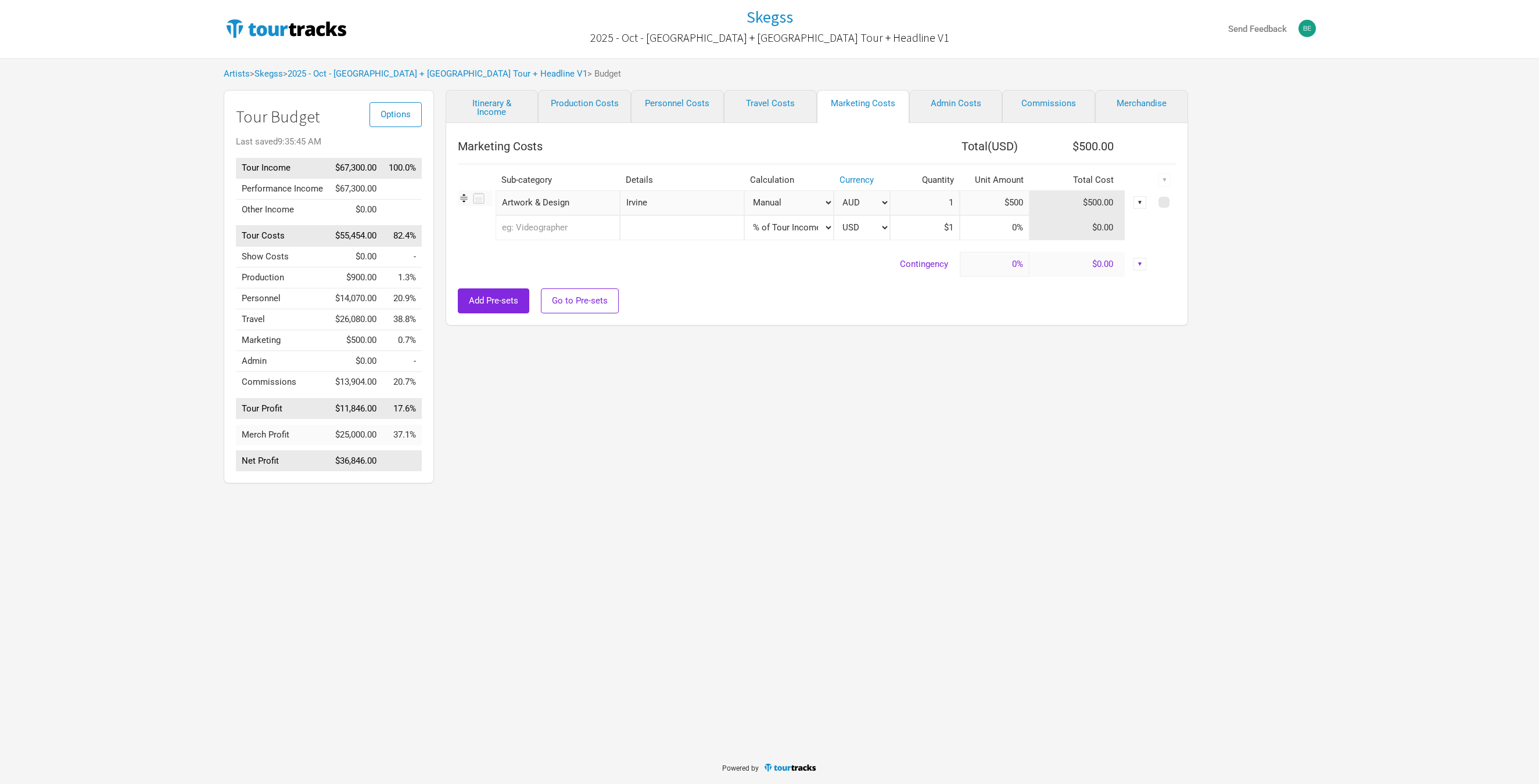
select select "USD"
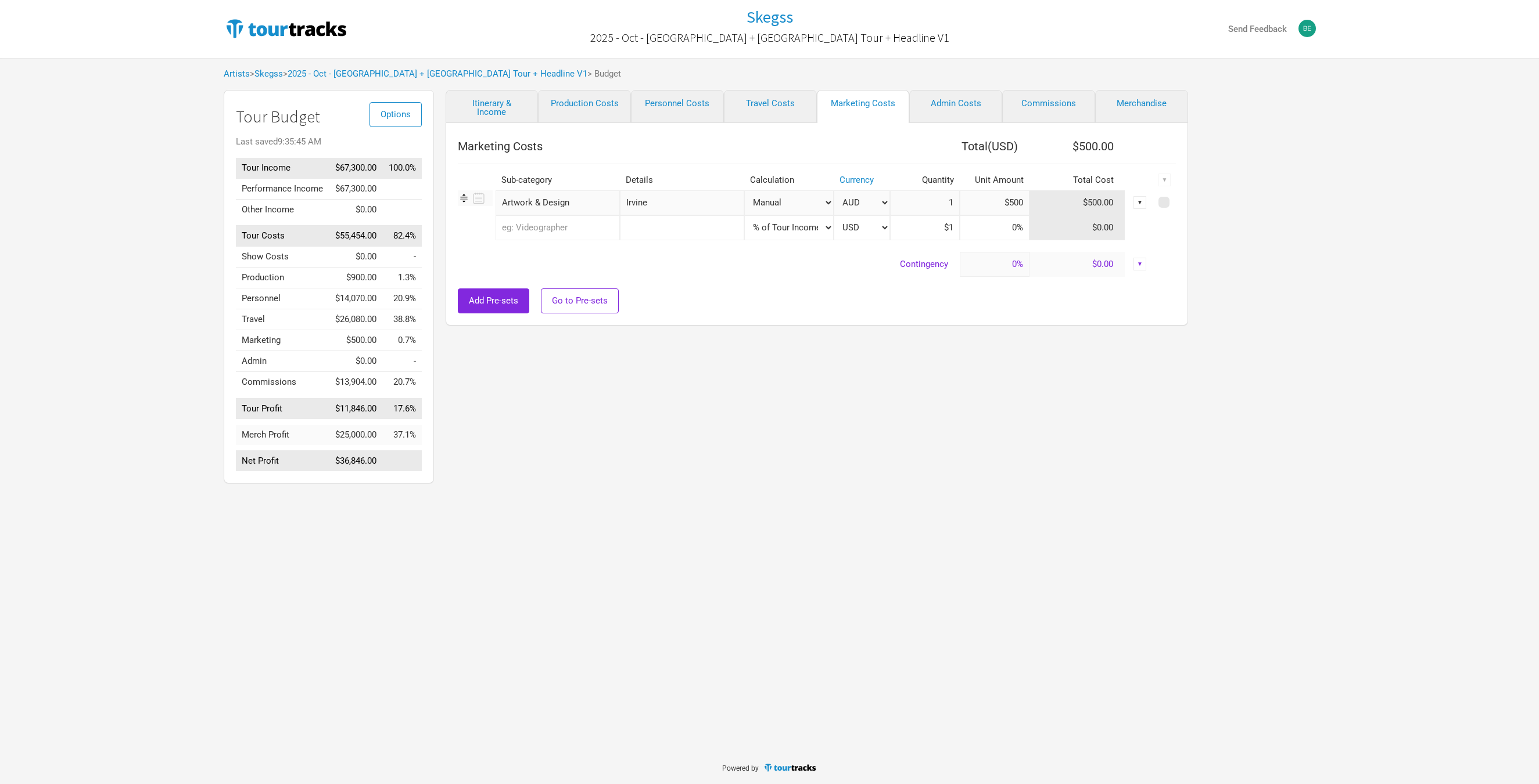
select select "USD"
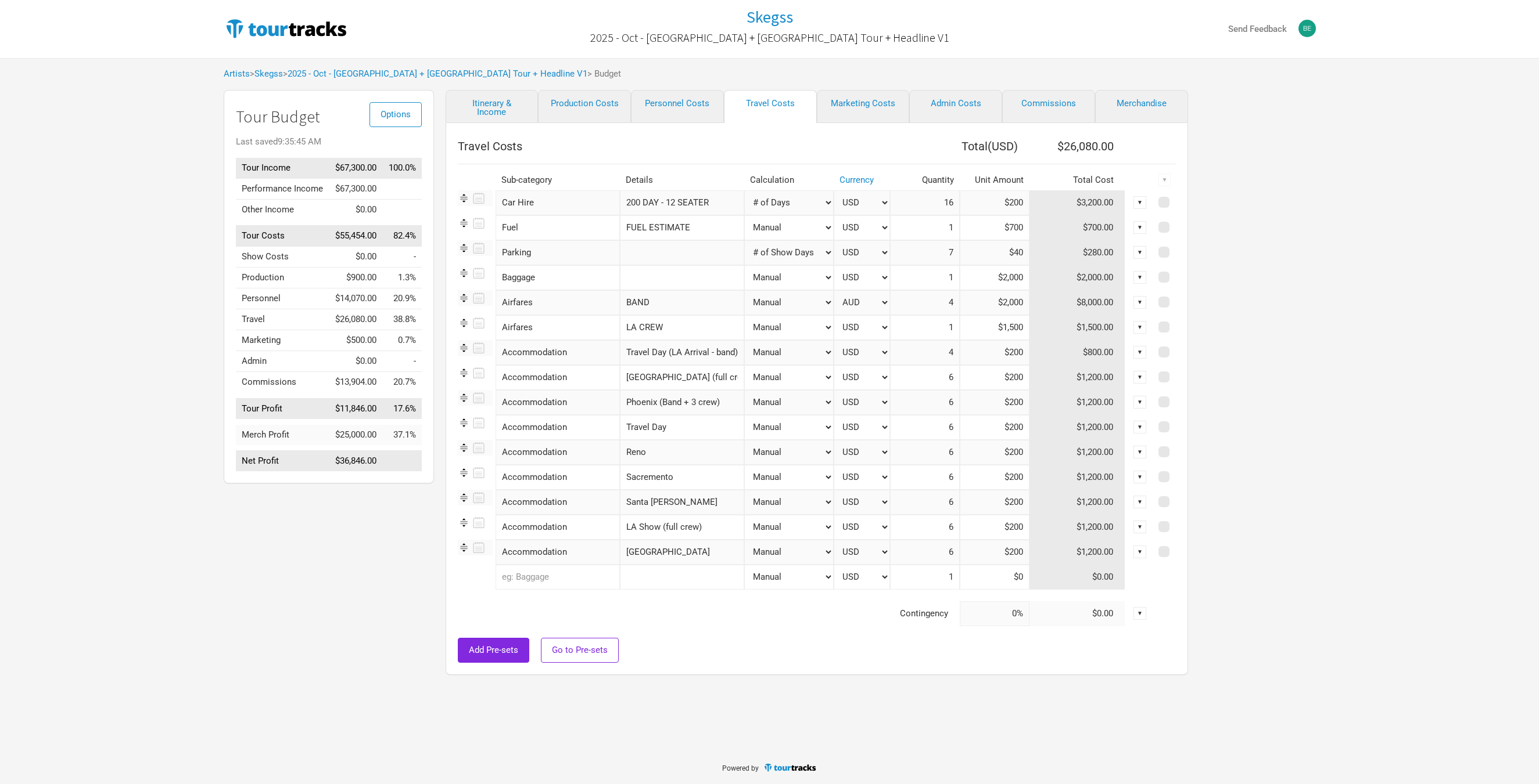
click at [563, 580] on input "text" at bounding box center [557, 578] width 124 height 25
type input "A"
type input "Ac"
type input "Acc"
type input "Acco"
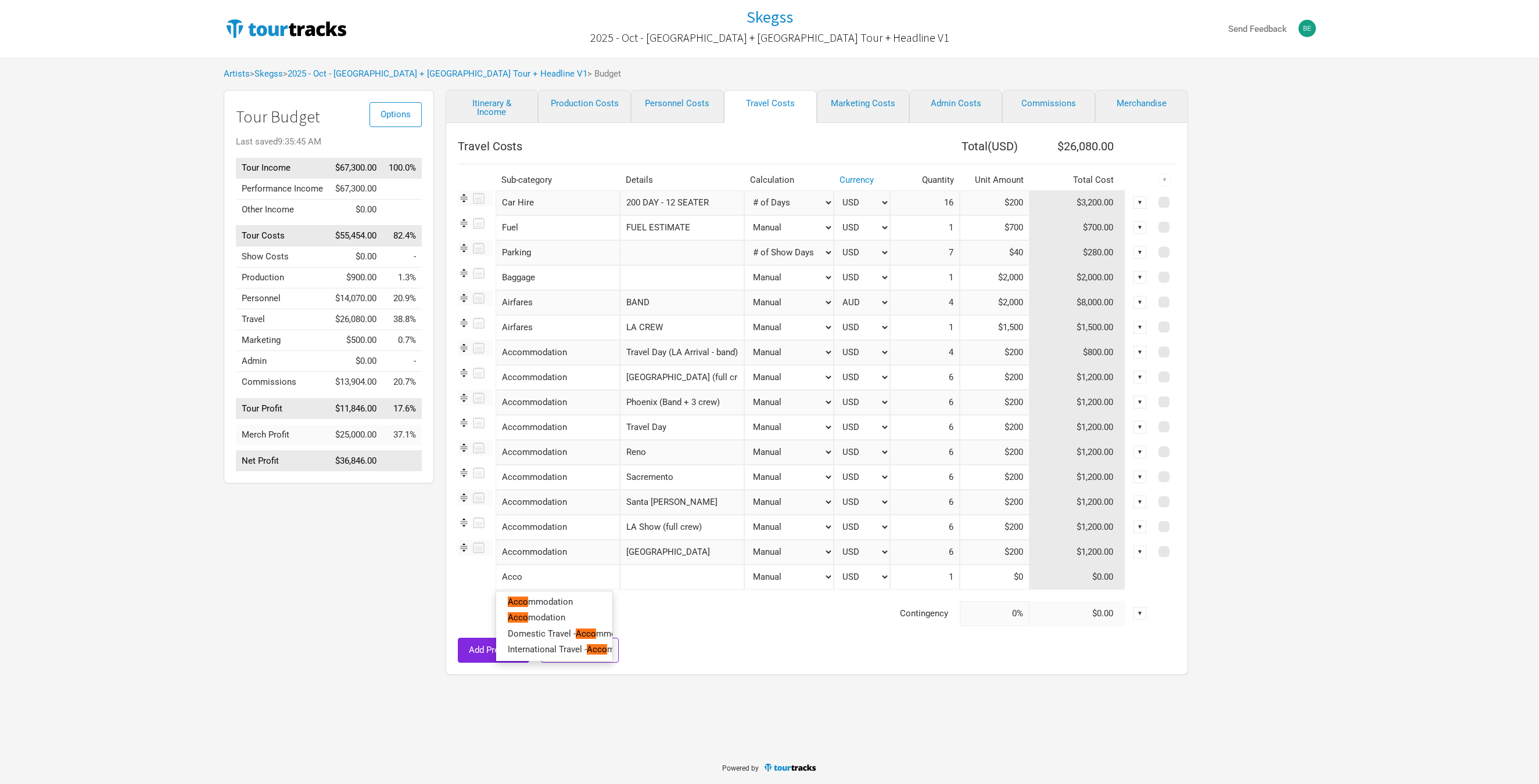
type input "Accom"
click at [596, 599] on link "Accom modation" at bounding box center [554, 602] width 116 height 16
select select "USD"
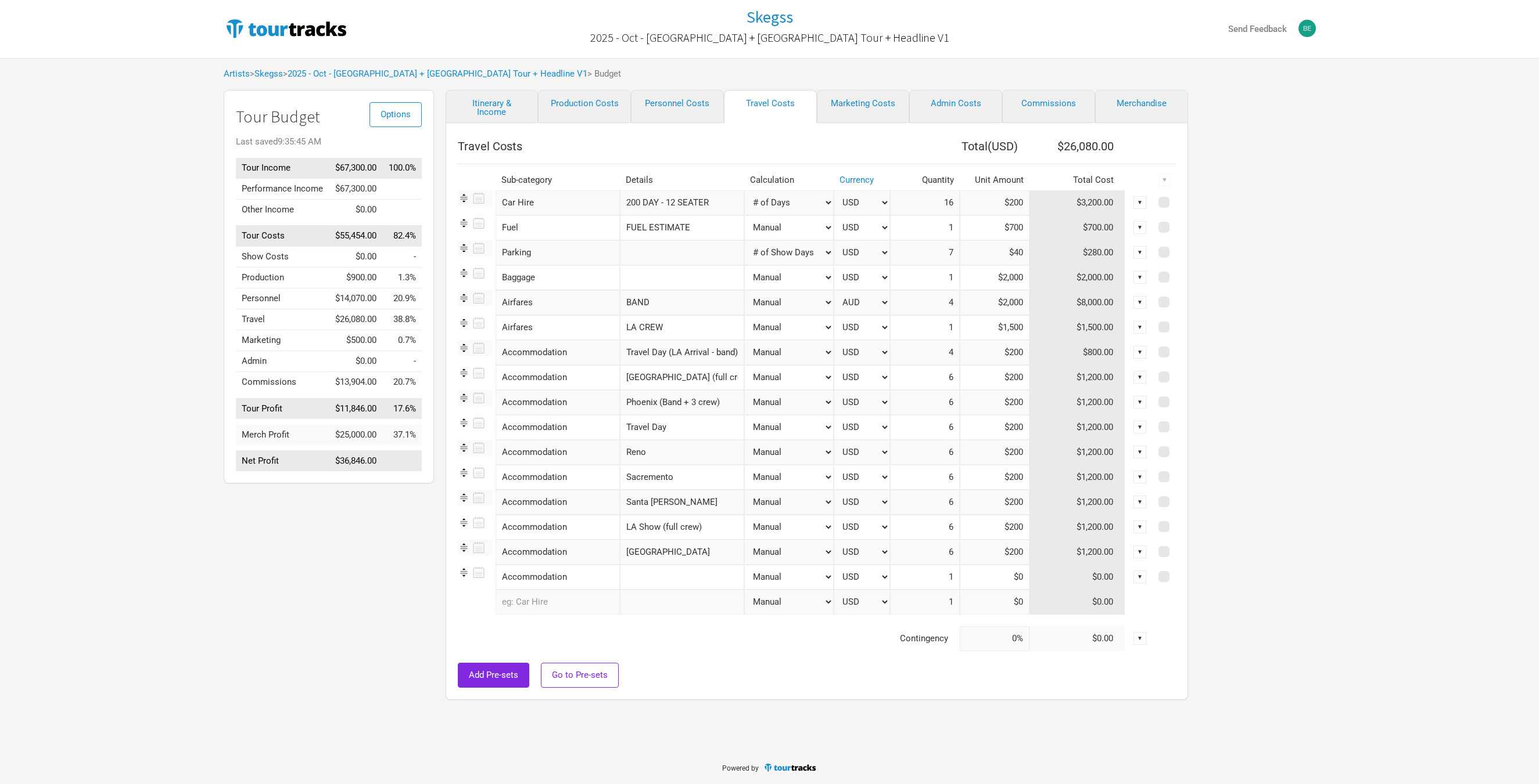
click at [642, 576] on input "text" at bounding box center [681, 578] width 124 height 25
type input "5 Nights"
click at [512, 98] on link "Itinerary & Income" at bounding box center [492, 107] width 93 height 33
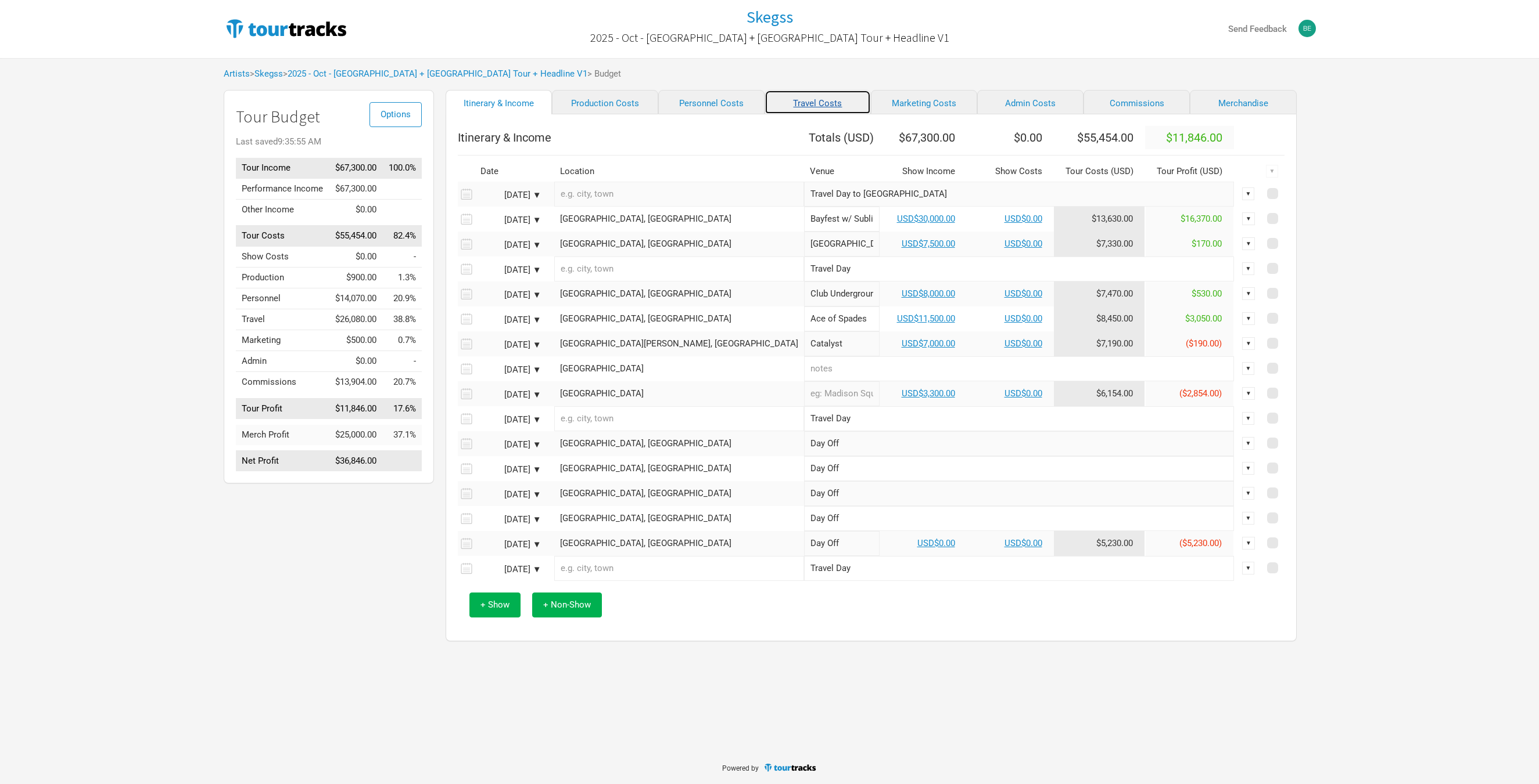
click at [784, 107] on link "Travel Costs" at bounding box center [818, 102] width 107 height 24
select select "Total Days"
select select "USD"
select select "Show Days"
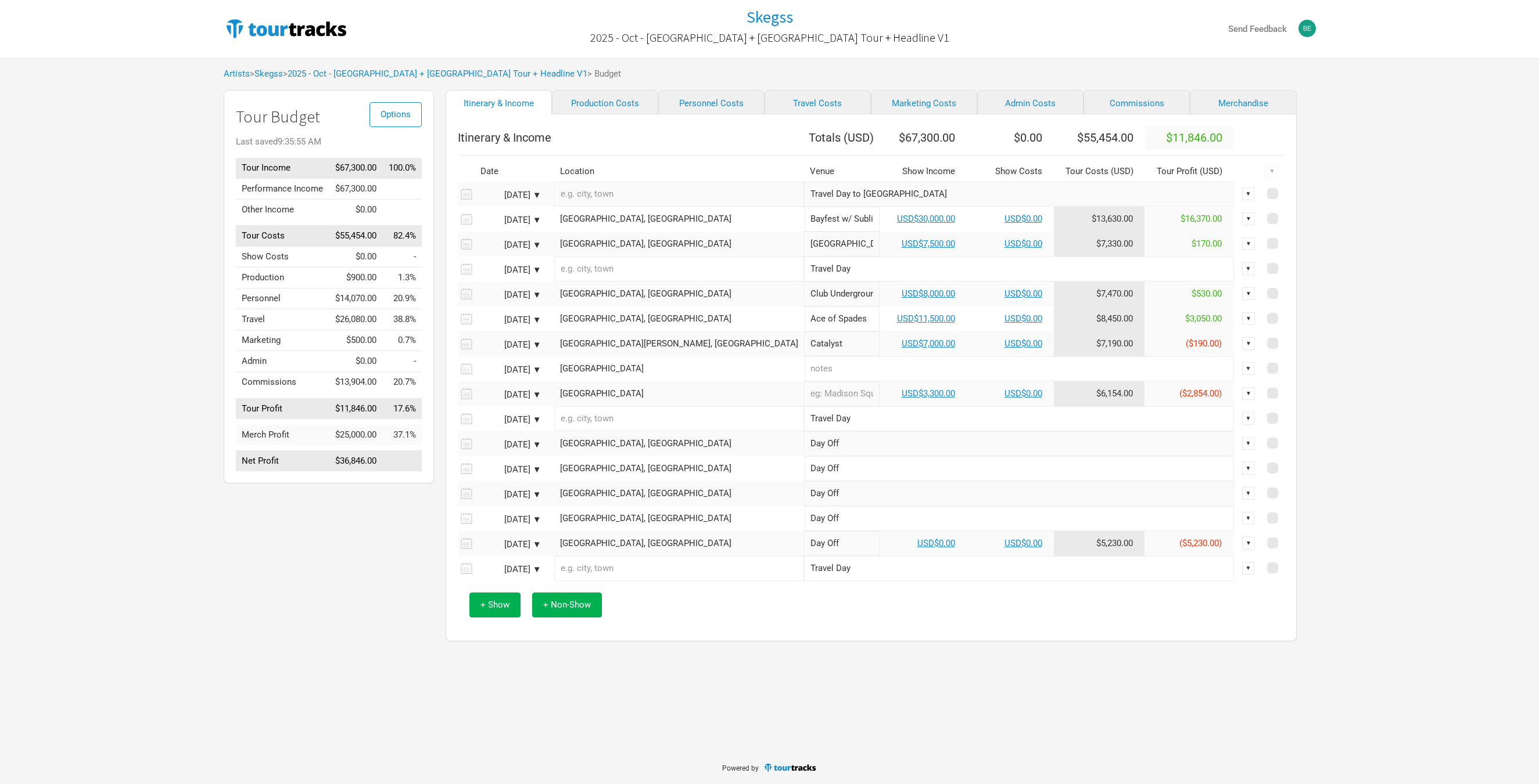
select select "USD"
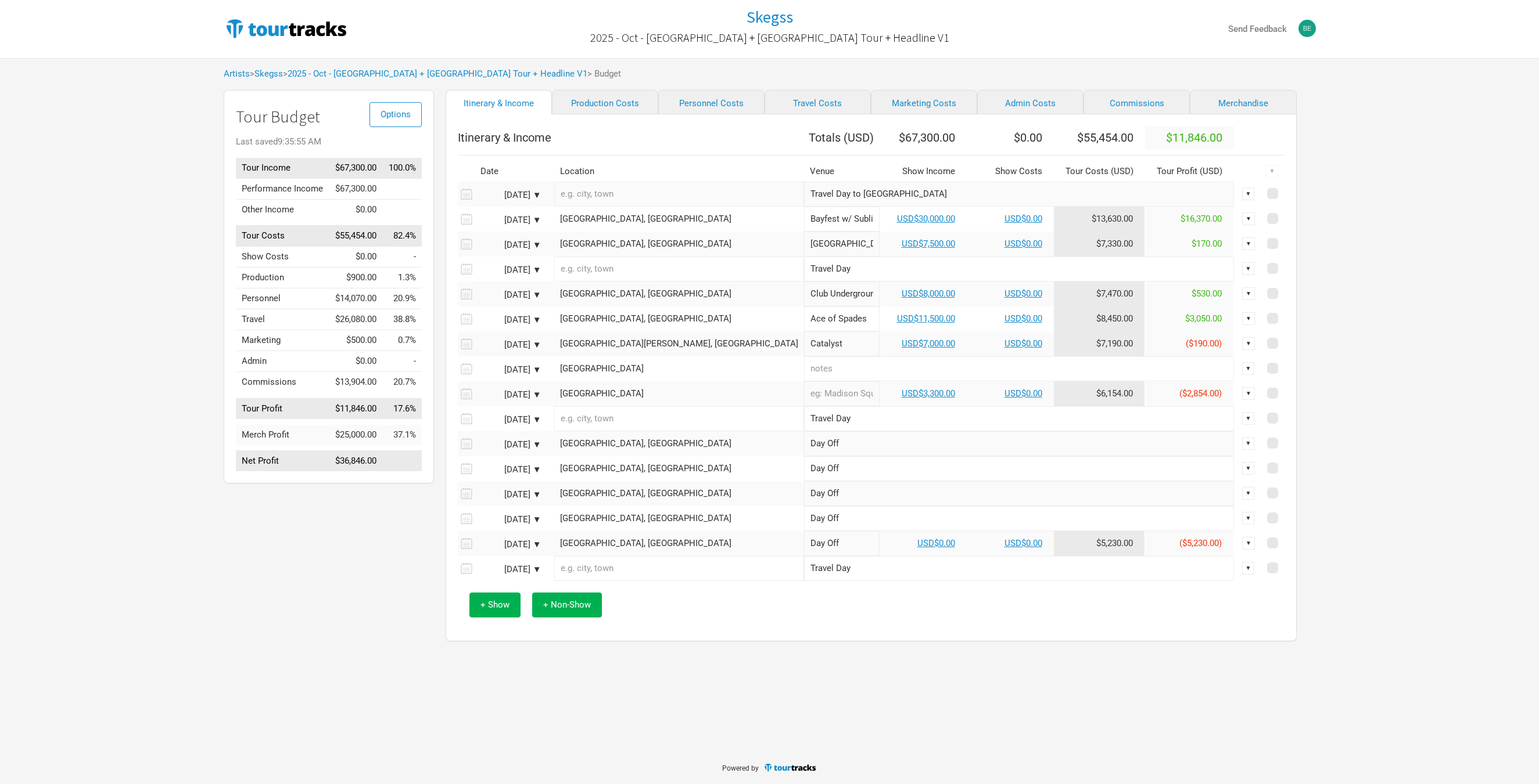
select select "USD"
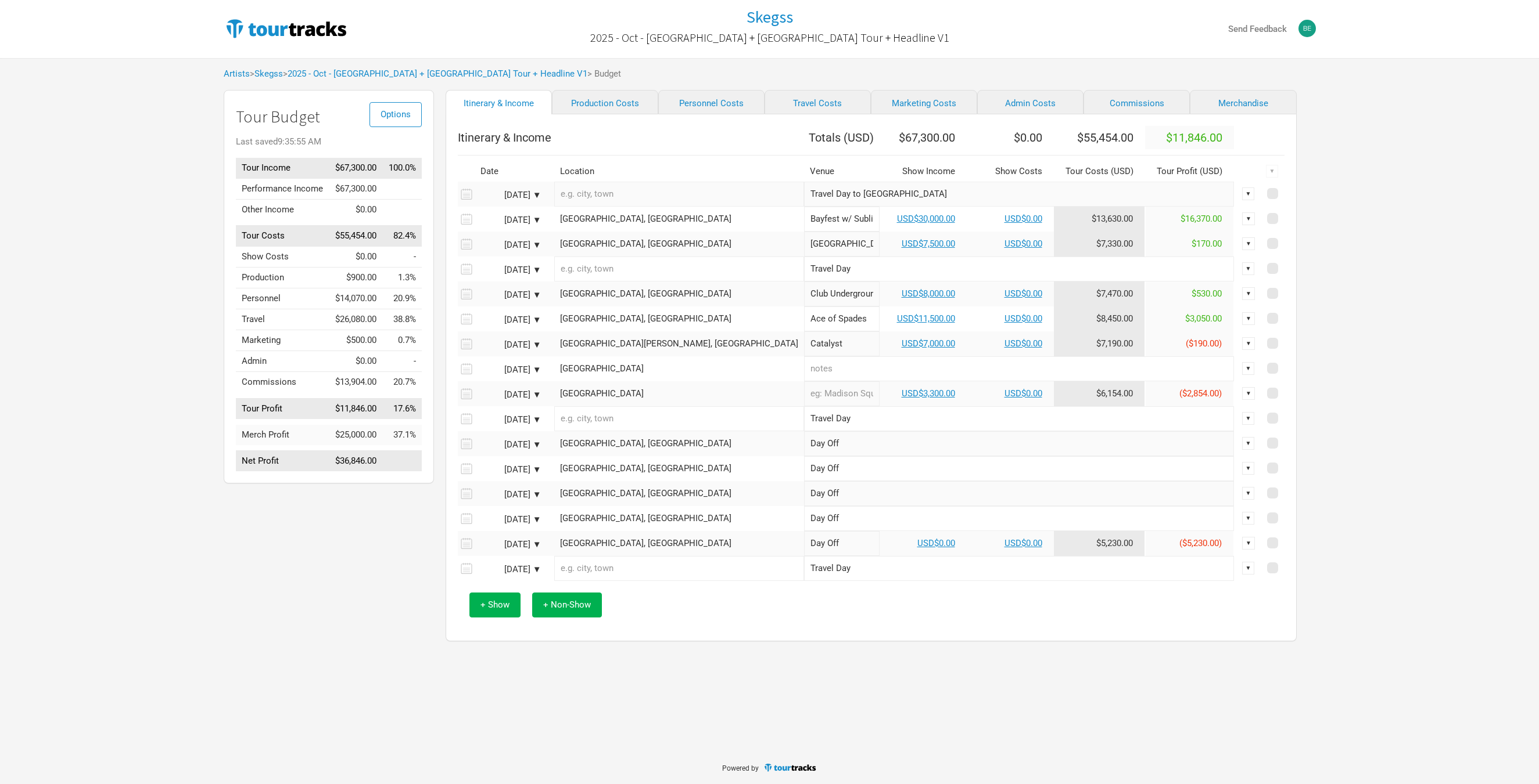
select select "USD"
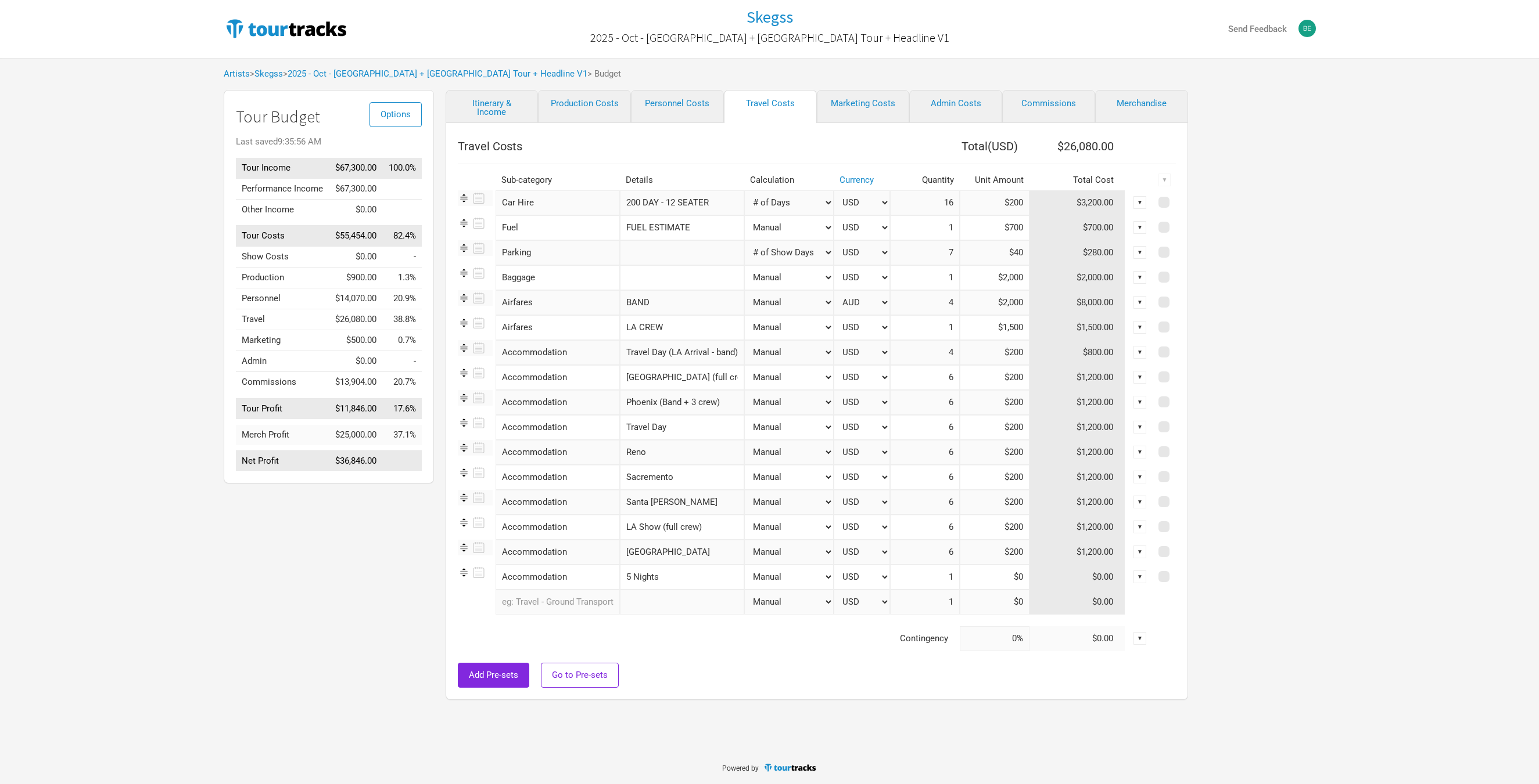
click at [673, 582] on input "5 Nights" at bounding box center [681, 578] width 124 height 25
type input "5 Nights after [GEOGRAPHIC_DATA]"
click at [973, 578] on input at bounding box center [994, 578] width 70 height 25
type input "$2,000"
click at [747, 683] on div "Add Pre-sets Go to Pre-sets" at bounding box center [817, 676] width 718 height 25
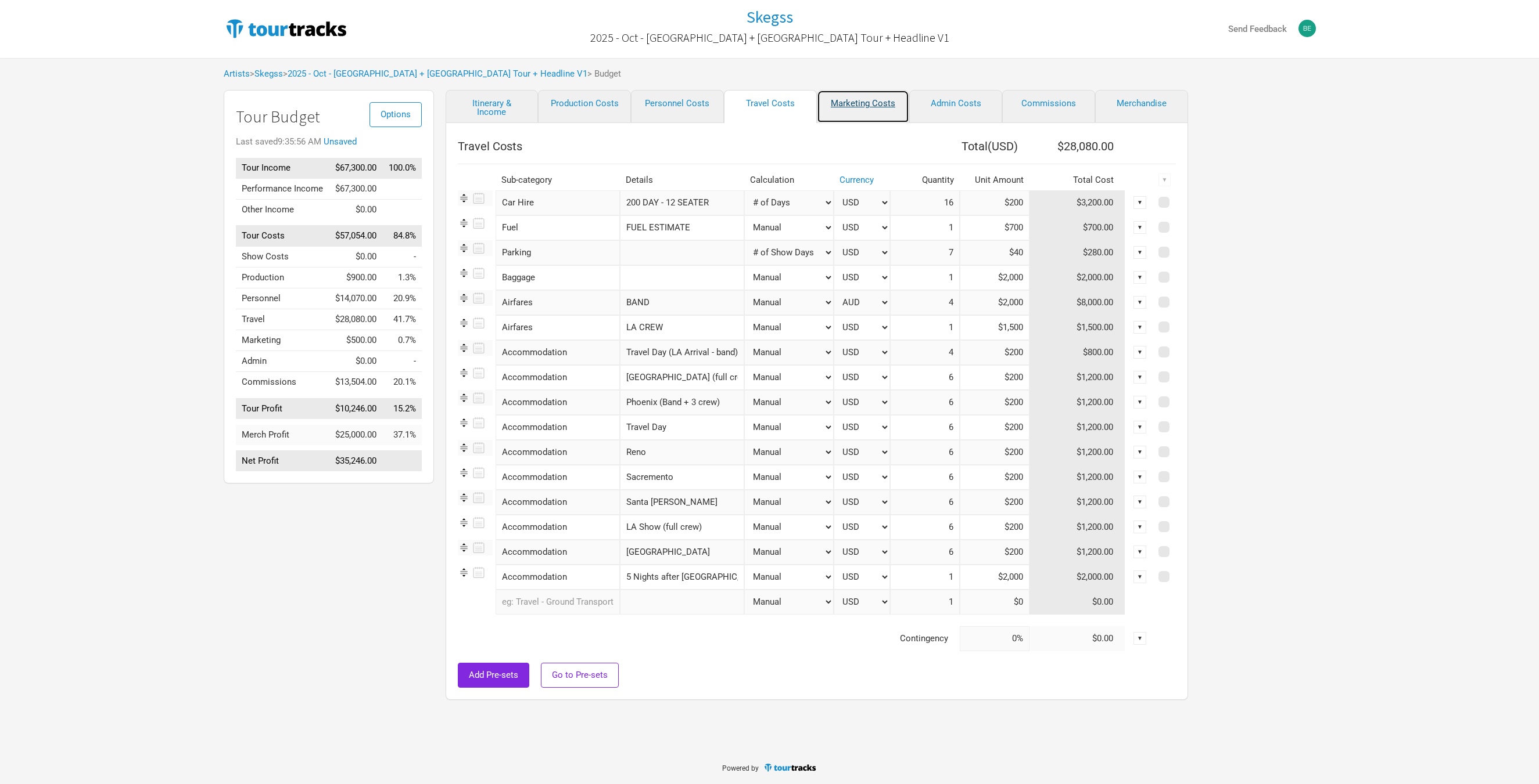
click at [847, 110] on link "Marketing Costs" at bounding box center [864, 107] width 93 height 33
select select "% of Gross"
select select "USD"
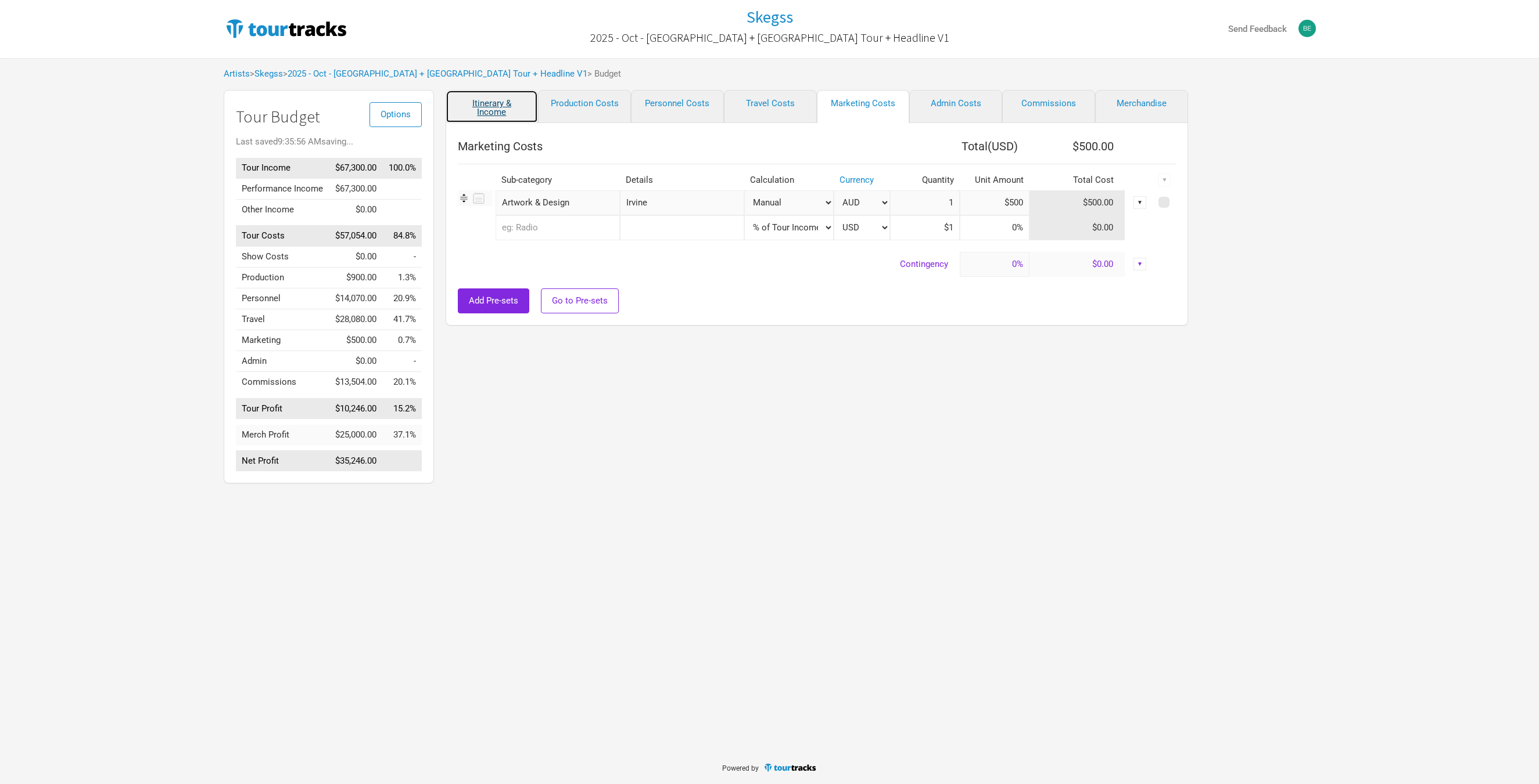
click at [515, 106] on link "Itinerary & Income" at bounding box center [492, 107] width 93 height 33
